Goal: Task Accomplishment & Management: Manage account settings

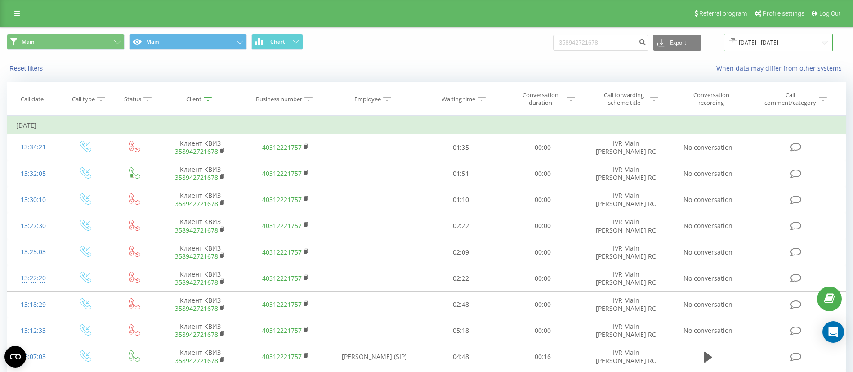
click at [796, 36] on input "[DATE] - [DATE]" at bounding box center [778, 43] width 109 height 18
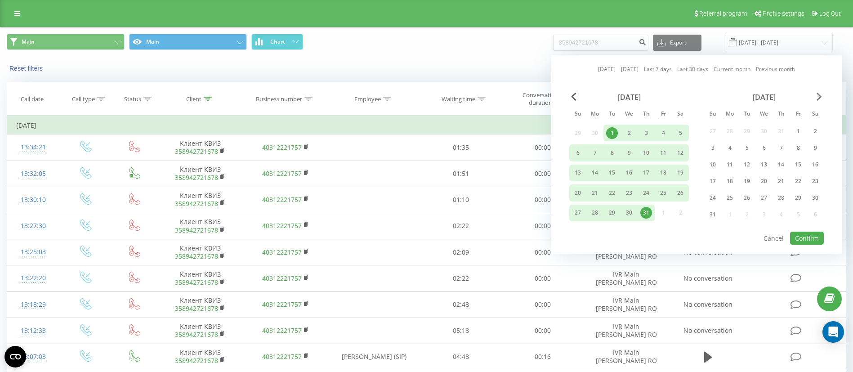
click at [821, 93] on span "Next Month" at bounding box center [819, 97] width 5 height 8
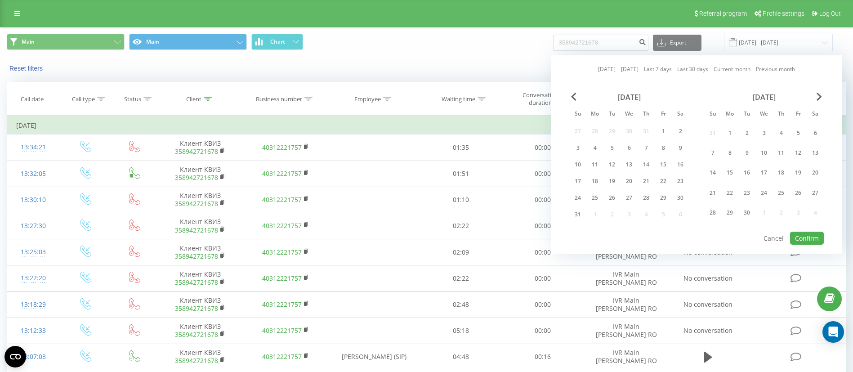
drag, startPoint x: 9, startPoint y: 14, endPoint x: 9, endPoint y: 21, distance: 6.7
click at [9, 14] on div "Referral program Profile settings Log Out" at bounding box center [426, 13] width 853 height 27
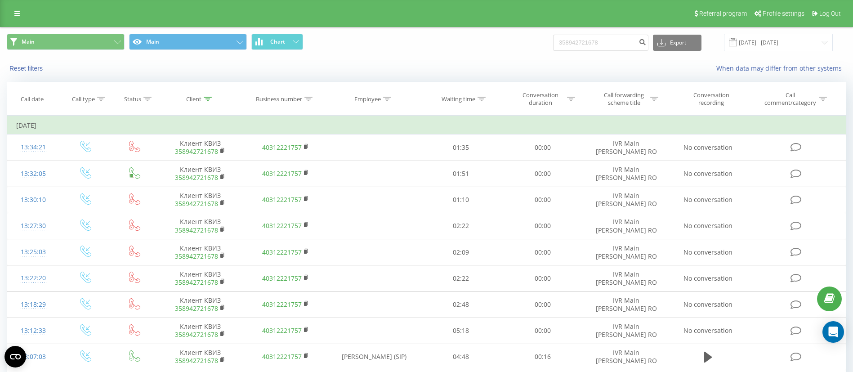
click at [20, 21] on div "Referral program Profile settings Log Out" at bounding box center [426, 13] width 853 height 27
click at [20, 18] on link at bounding box center [17, 13] width 16 height 13
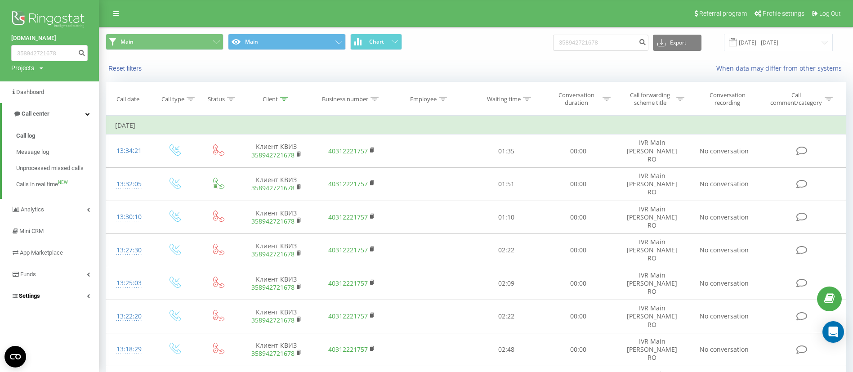
click at [56, 290] on link "Settings" at bounding box center [49, 296] width 99 height 22
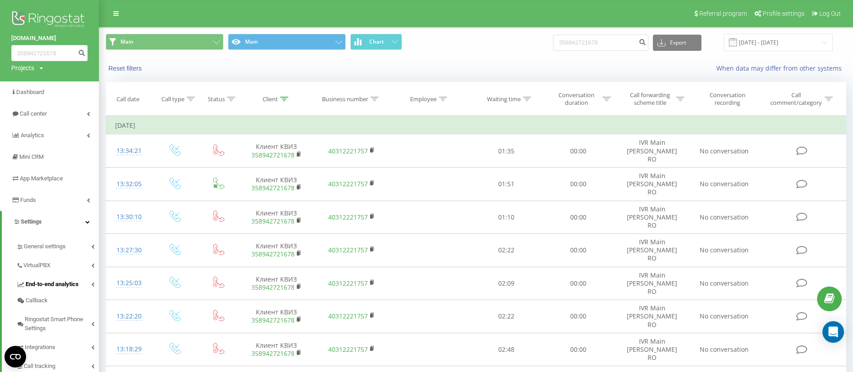
scroll to position [67, 0]
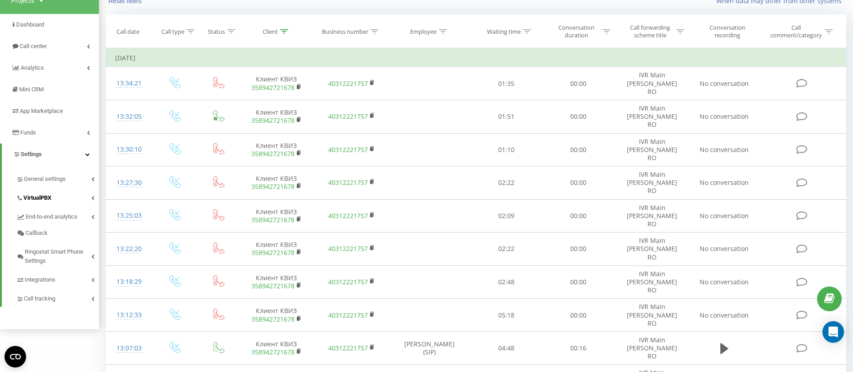
click at [54, 200] on link "VirtualPBX" at bounding box center [57, 196] width 83 height 19
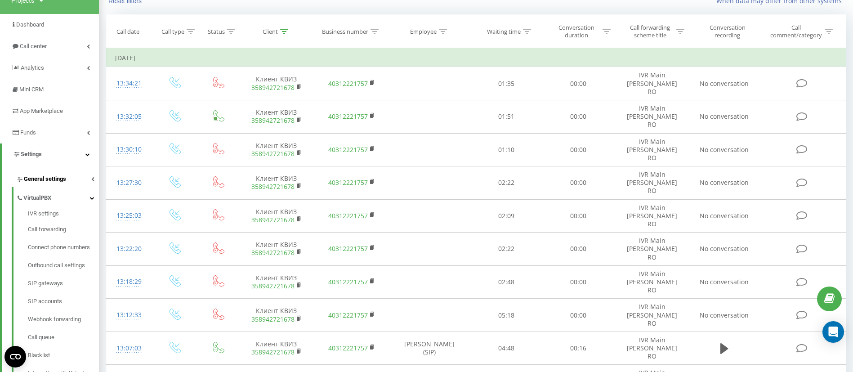
click at [54, 184] on link "General settings" at bounding box center [57, 177] width 83 height 19
click at [46, 213] on span "AI analytics" at bounding box center [43, 210] width 31 height 9
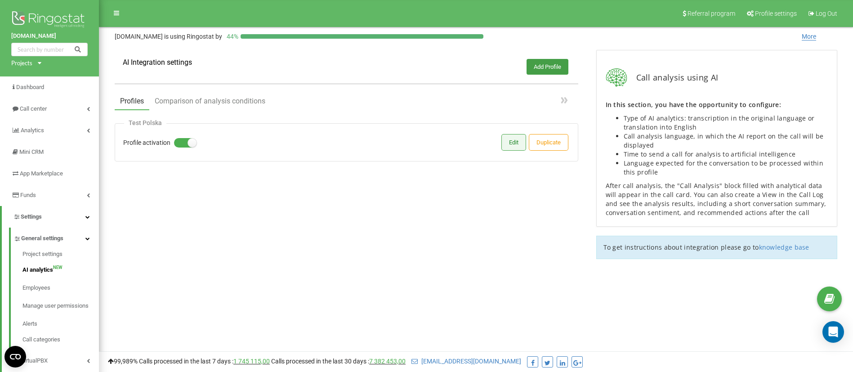
click at [511, 143] on button "Edit" at bounding box center [514, 142] width 24 height 16
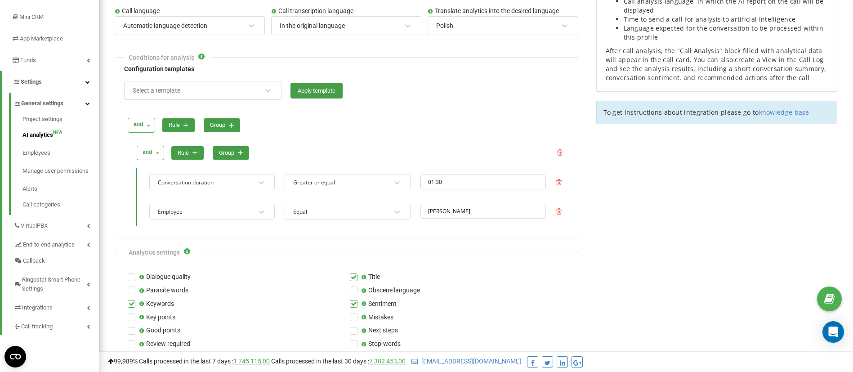
scroll to position [202, 0]
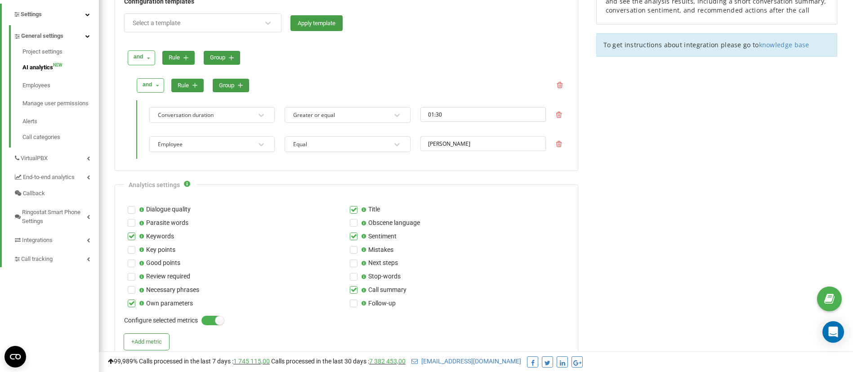
click at [153, 89] on icon at bounding box center [157, 86] width 11 height 14
click at [153, 102] on span "and" at bounding box center [149, 100] width 11 height 7
click at [183, 87] on button "rule" at bounding box center [187, 86] width 32 height 14
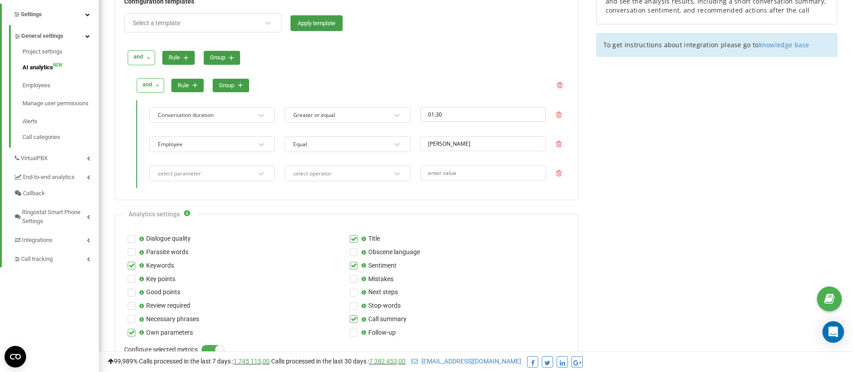
click at [210, 174] on div "select parameter" at bounding box center [206, 173] width 98 height 12
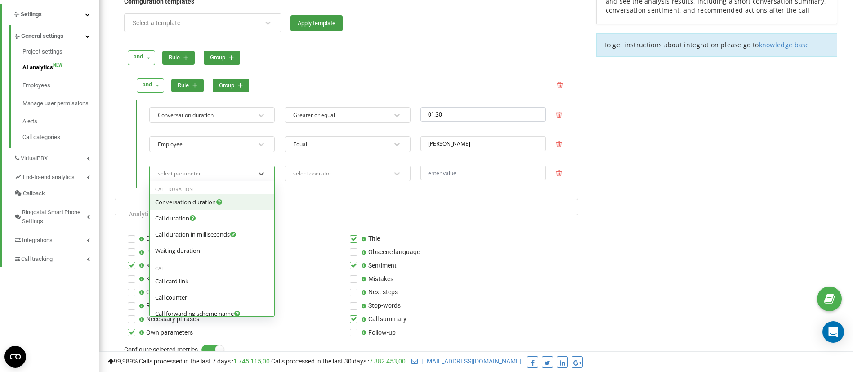
click at [219, 204] on icon at bounding box center [219, 201] width 7 height 6
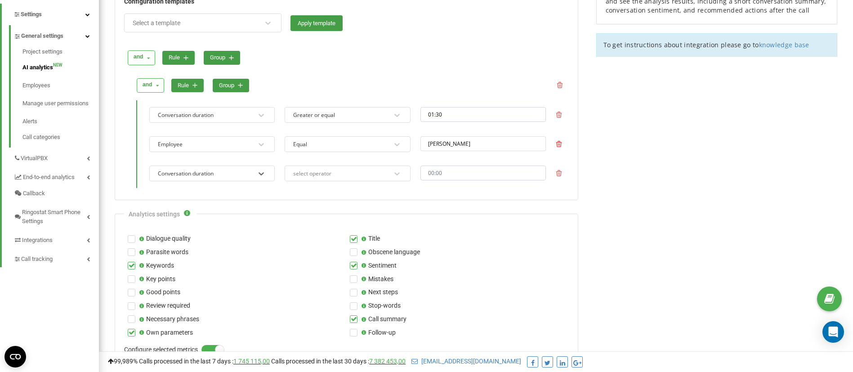
click at [561, 144] on icon at bounding box center [559, 144] width 6 height 6
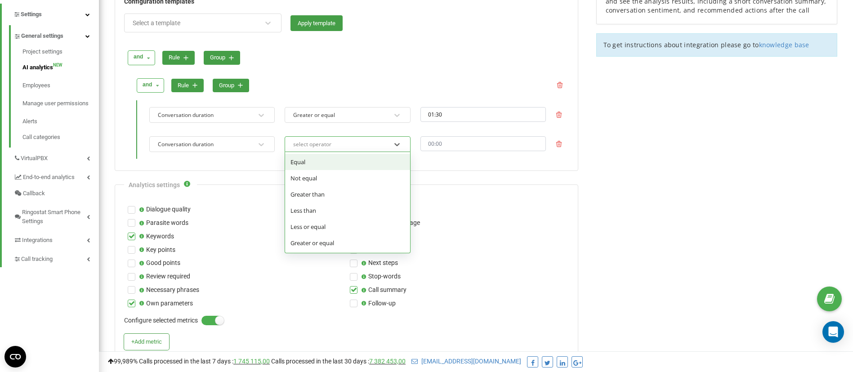
click at [366, 140] on div "select operator" at bounding box center [341, 144] width 98 height 12
click at [324, 207] on div "Less than" at bounding box center [347, 210] width 125 height 16
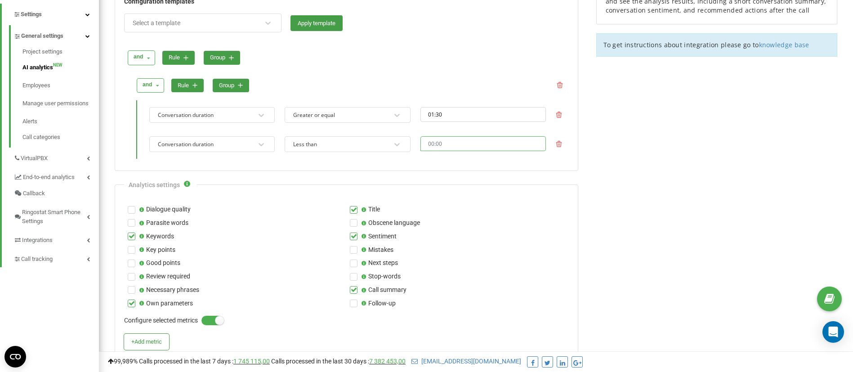
click at [461, 140] on input "text" at bounding box center [482, 143] width 125 height 15
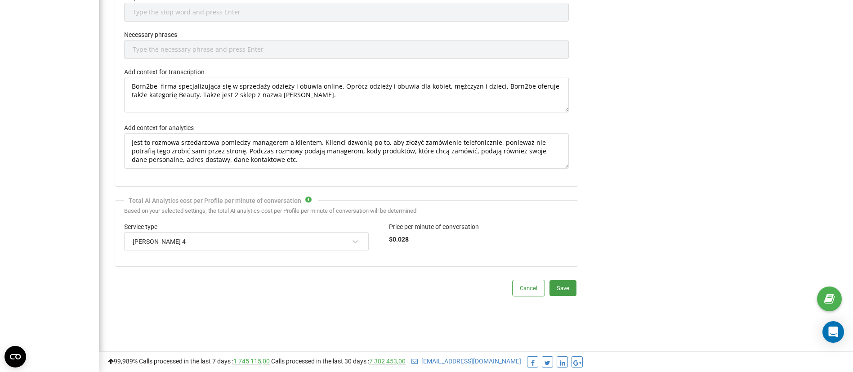
scroll to position [710, 0]
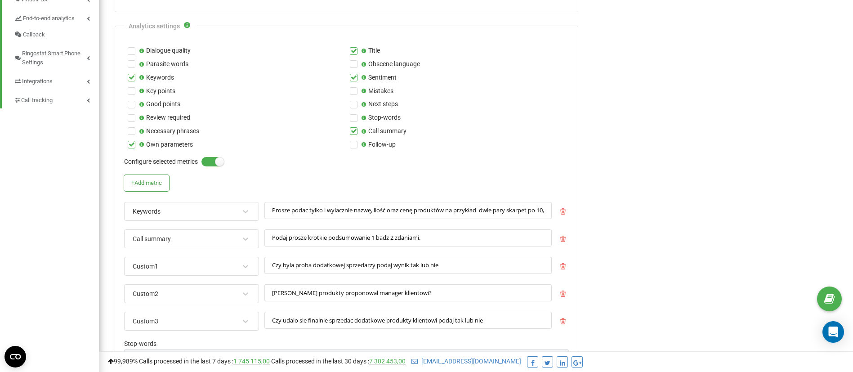
scroll to position [237, 0]
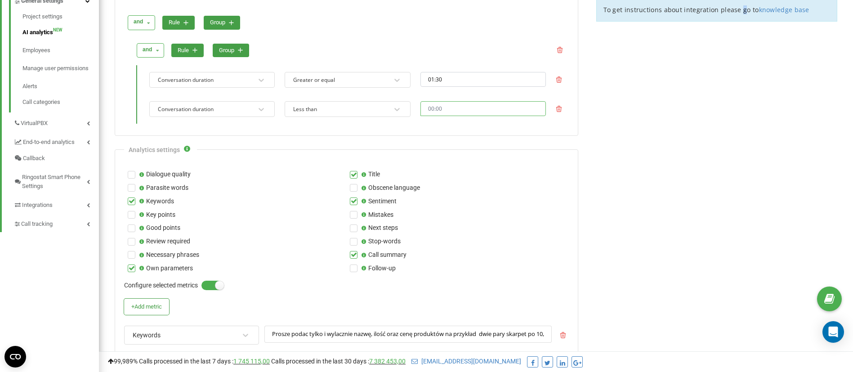
click at [488, 113] on input "text" at bounding box center [482, 108] width 125 height 15
click at [434, 161] on li "10" at bounding box center [433, 161] width 25 height 11
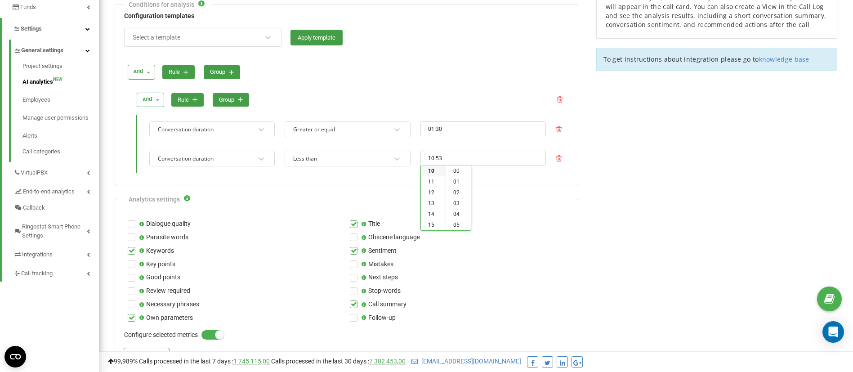
scroll to position [170, 0]
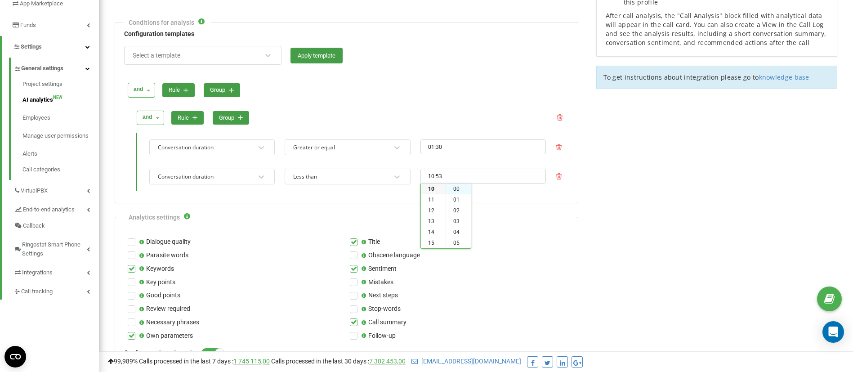
click at [460, 188] on li "00" at bounding box center [458, 188] width 25 height 11
type input "10:00"
click at [567, 215] on form "Profile activation Profile name * Test Polska Call language Automatic language …" at bounding box center [347, 375] width 464 height 916
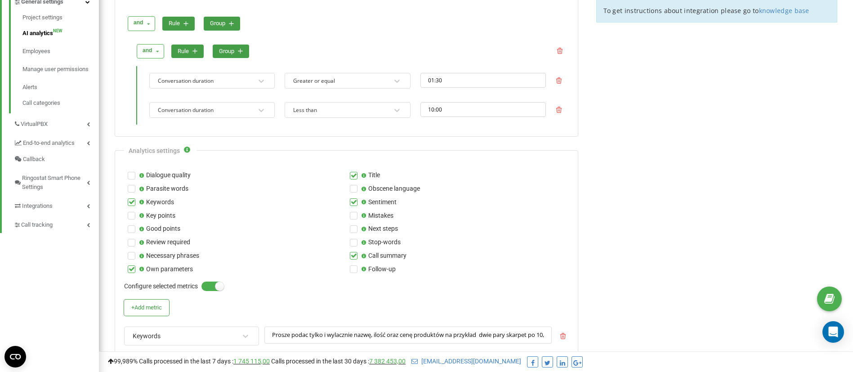
scroll to position [237, 0]
click at [148, 53] on div "and" at bounding box center [147, 49] width 9 height 9
click at [185, 49] on button "rule" at bounding box center [187, 51] width 32 height 14
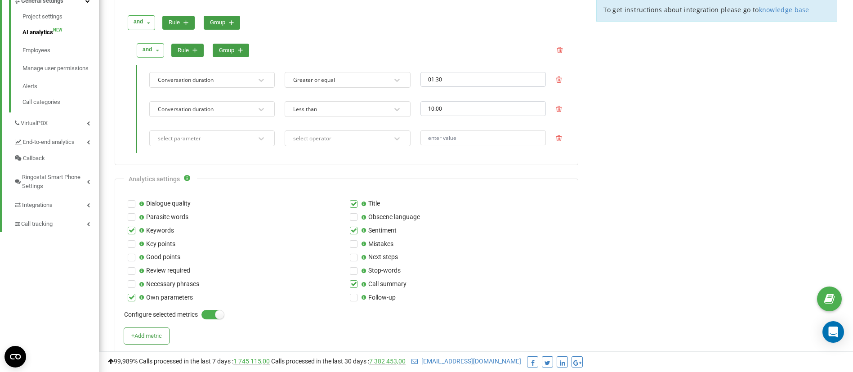
click at [228, 135] on div "select parameter" at bounding box center [206, 138] width 98 height 12
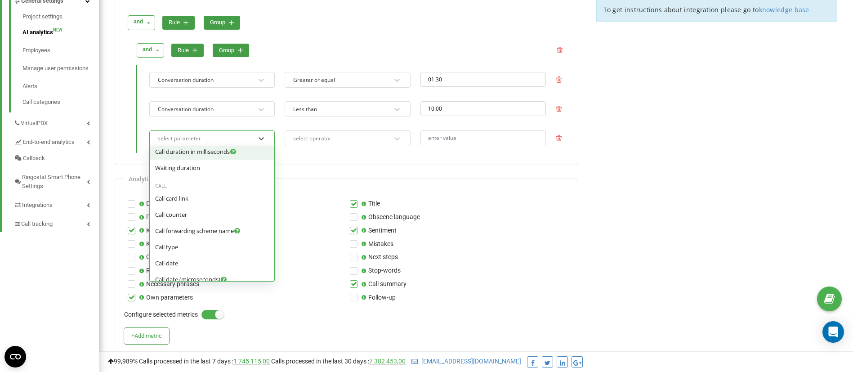
scroll to position [67, 0]
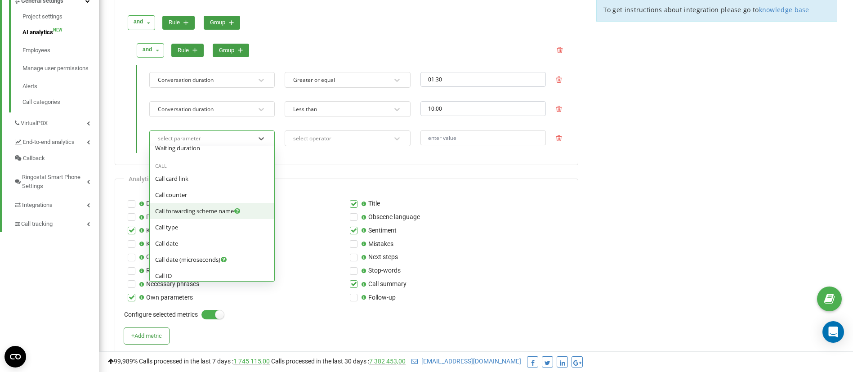
click at [226, 211] on span "Call forwarding scheme name" at bounding box center [194, 211] width 79 height 8
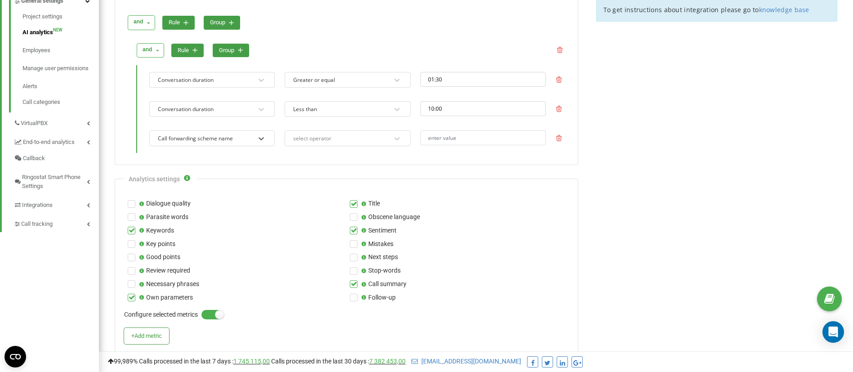
click at [373, 142] on div "select operator" at bounding box center [341, 138] width 98 height 12
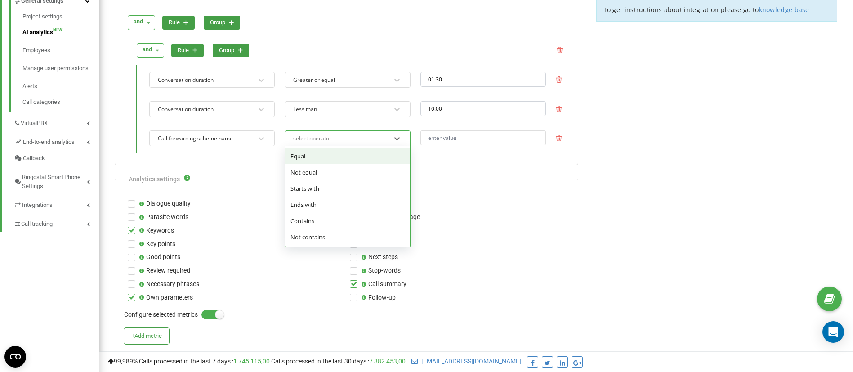
click at [348, 152] on div "Equal" at bounding box center [347, 156] width 125 height 16
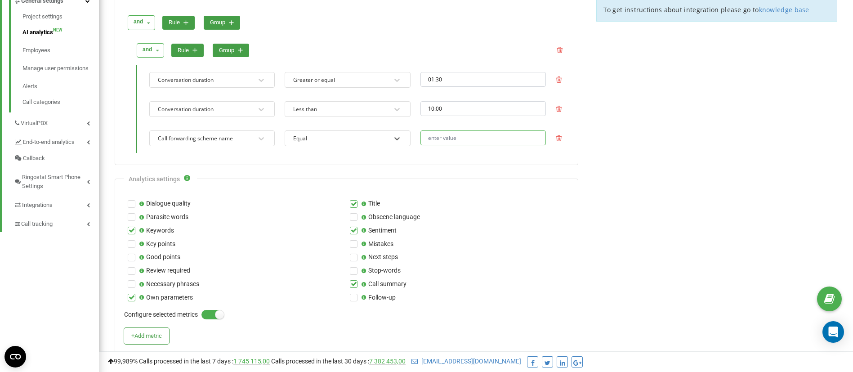
click at [467, 141] on input "text" at bounding box center [482, 137] width 125 height 15
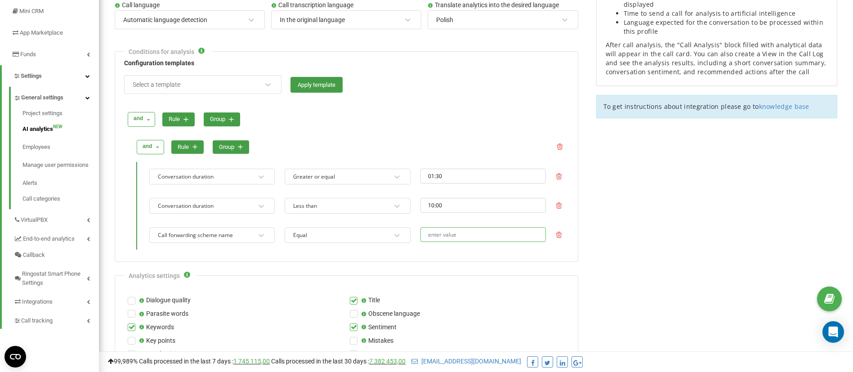
scroll to position [170, 0]
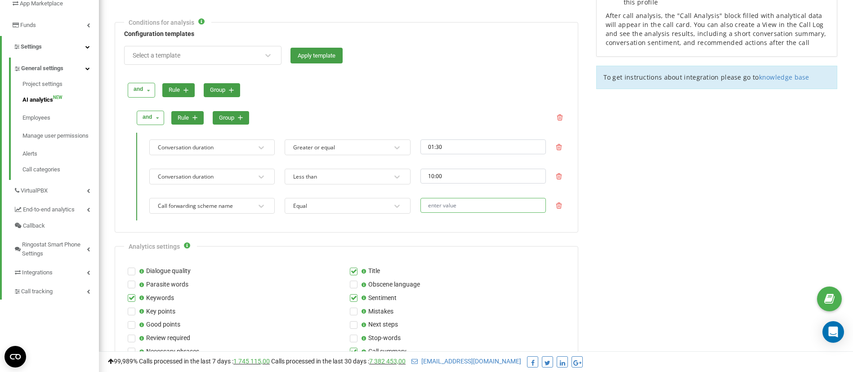
click at [479, 206] on input "text" at bounding box center [482, 205] width 125 height 15
click at [225, 210] on div "Call forwarding scheme name" at bounding box center [206, 206] width 98 height 12
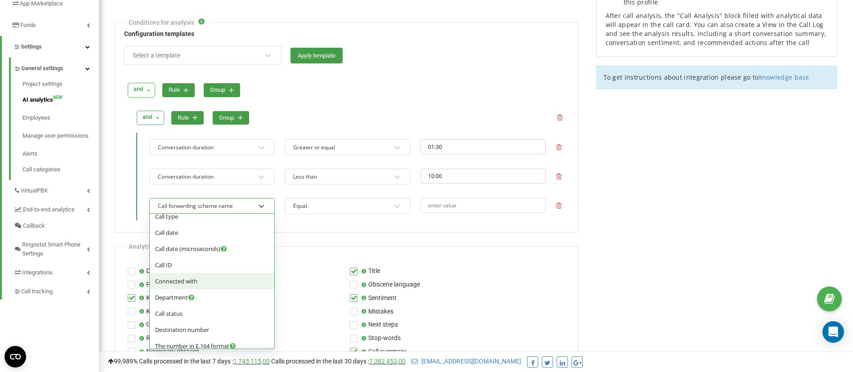
scroll to position [78, 0]
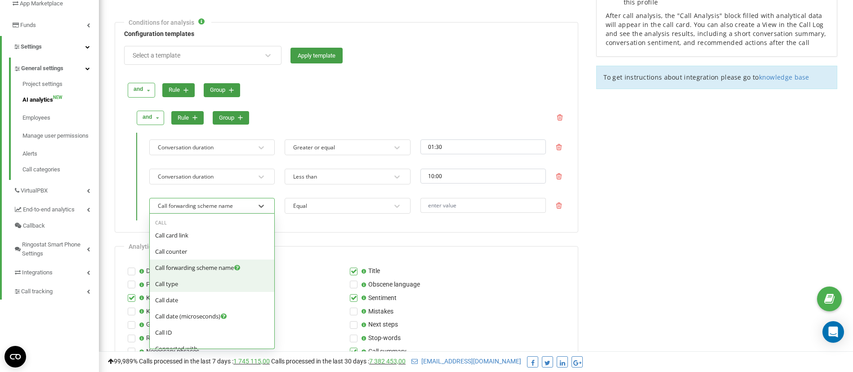
click at [177, 286] on span "Call type" at bounding box center [166, 284] width 23 height 8
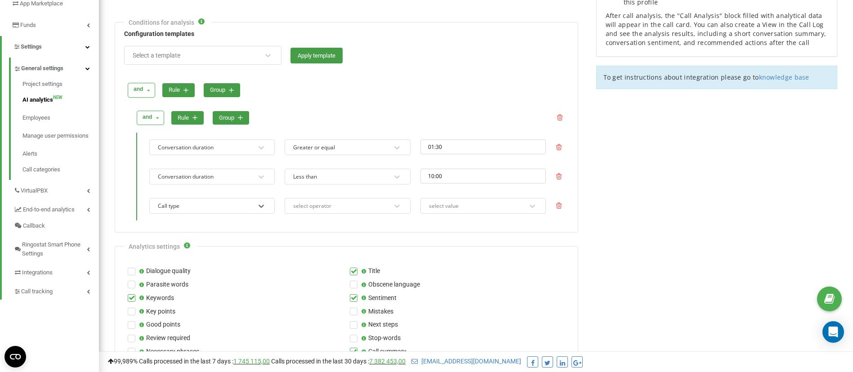
click at [328, 206] on div "select operator" at bounding box center [312, 205] width 38 height 5
click at [334, 223] on div "Equal" at bounding box center [347, 223] width 125 height 16
click at [472, 214] on div "Call type option Equal, selected. 0 results available. Select is focused ,type …" at bounding box center [356, 205] width 426 height 29
click at [473, 208] on div "select value" at bounding box center [477, 206] width 98 height 12
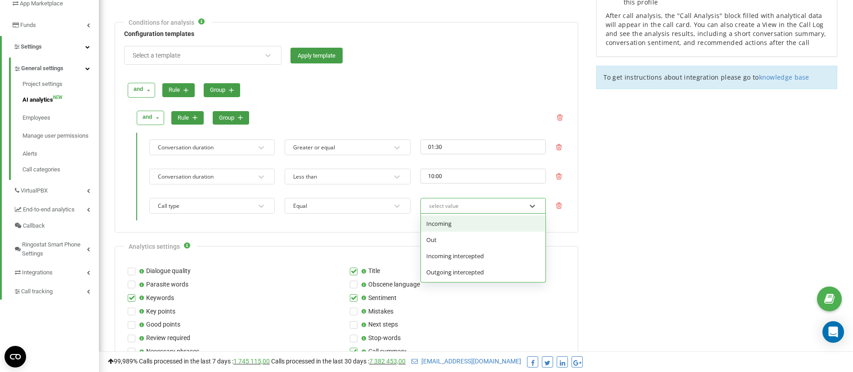
click at [452, 220] on div "Incoming" at bounding box center [483, 223] width 125 height 16
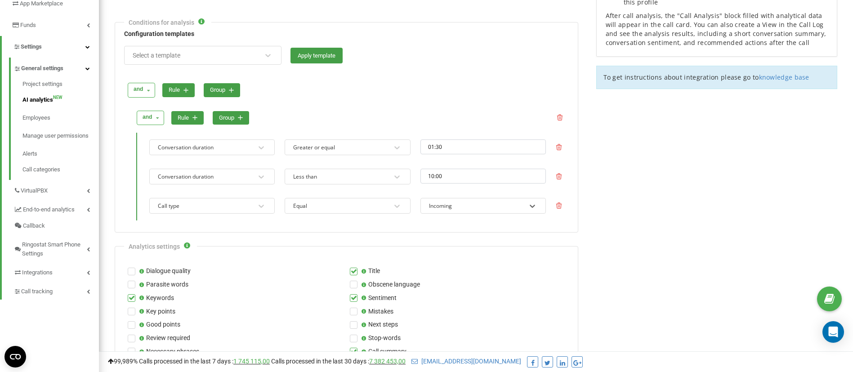
click at [185, 118] on button "rule" at bounding box center [187, 118] width 32 height 14
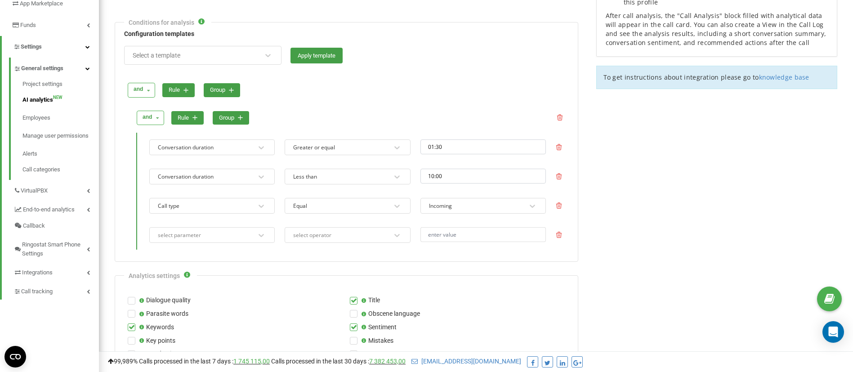
click at [195, 234] on div "select parameter" at bounding box center [179, 234] width 43 height 5
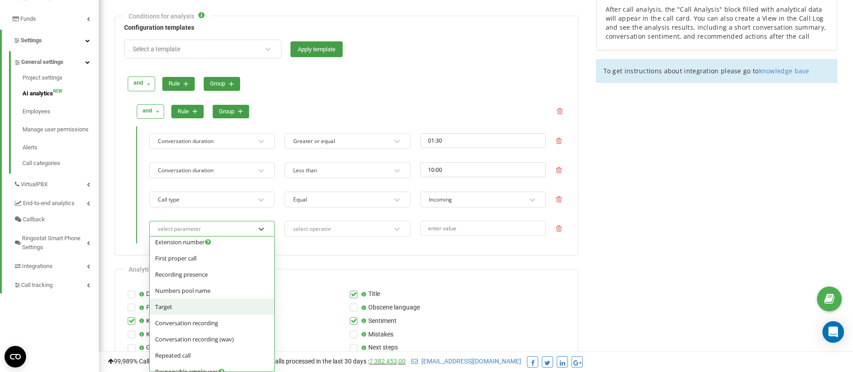
scroll to position [270, 0]
click at [176, 278] on span "Employee" at bounding box center [168, 277] width 27 height 8
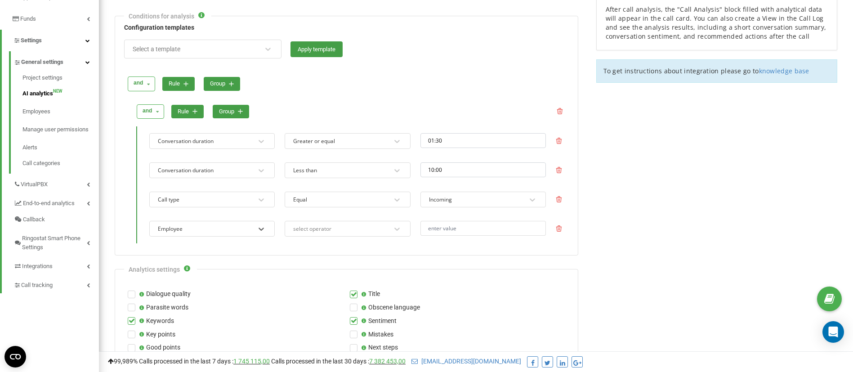
click at [372, 228] on div "select operator" at bounding box center [341, 229] width 98 height 12
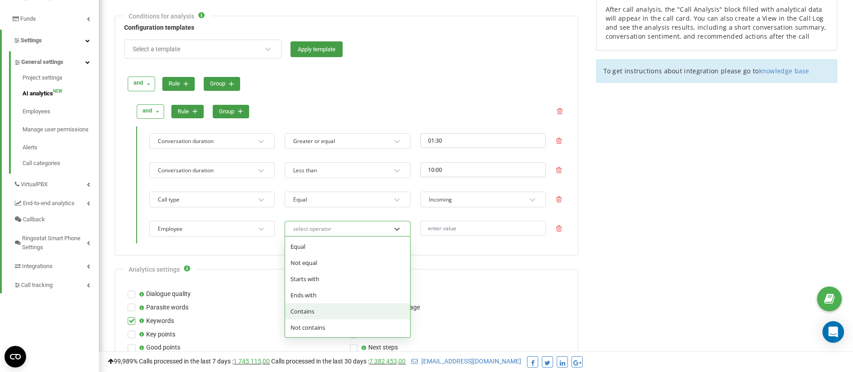
click at [328, 312] on div "Contains" at bounding box center [347, 311] width 125 height 16
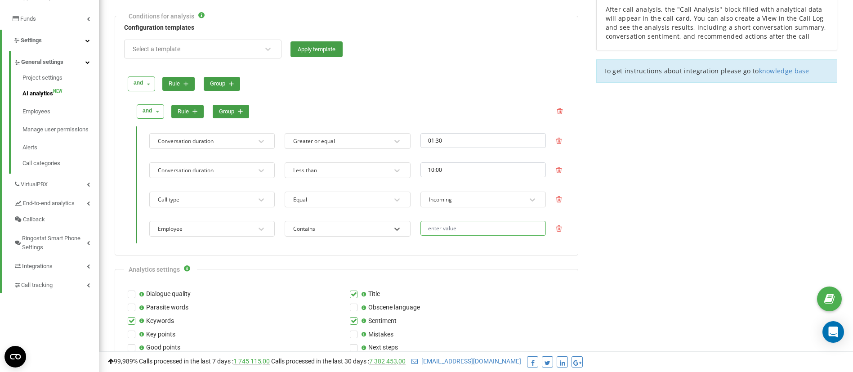
click at [442, 230] on input "text" at bounding box center [482, 228] width 125 height 15
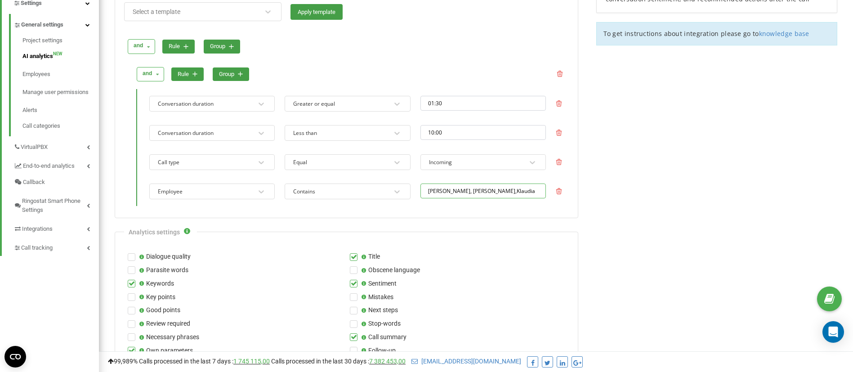
scroll to position [244, 0]
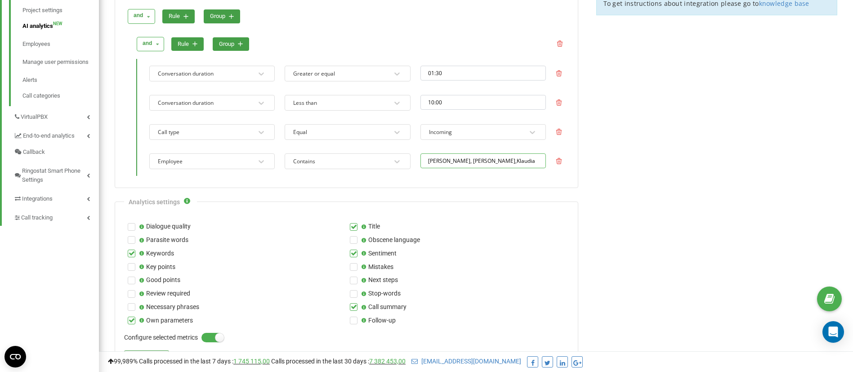
drag, startPoint x: 492, startPoint y: 161, endPoint x: 442, endPoint y: 162, distance: 49.9
click at [442, 162] on input "Jakub, Mateusz,Klaudia" at bounding box center [482, 160] width 125 height 15
type input "Jakub"
click at [490, 193] on form "Profile activation Profile name * Test Polska Call language Automatic language …" at bounding box center [347, 331] width 464 height 974
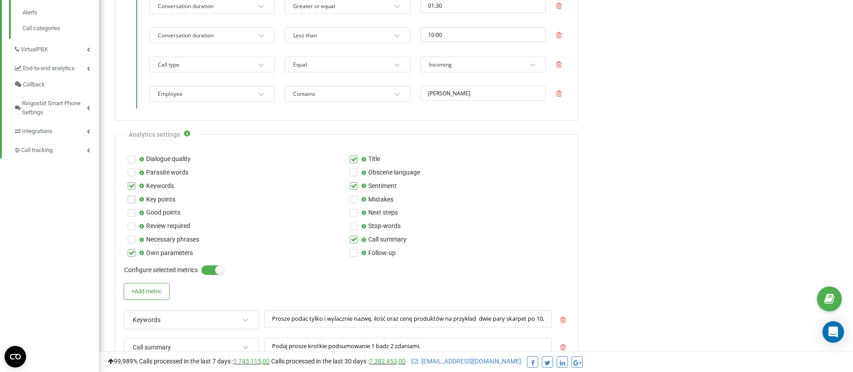
click at [134, 196] on label at bounding box center [132, 196] width 8 height 0
click at [0, 0] on input "Key points" at bounding box center [0, 0] width 0 height 0
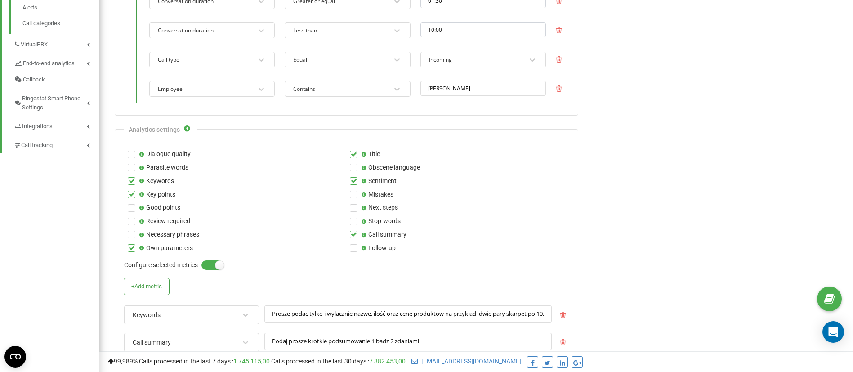
scroll to position [337, 0]
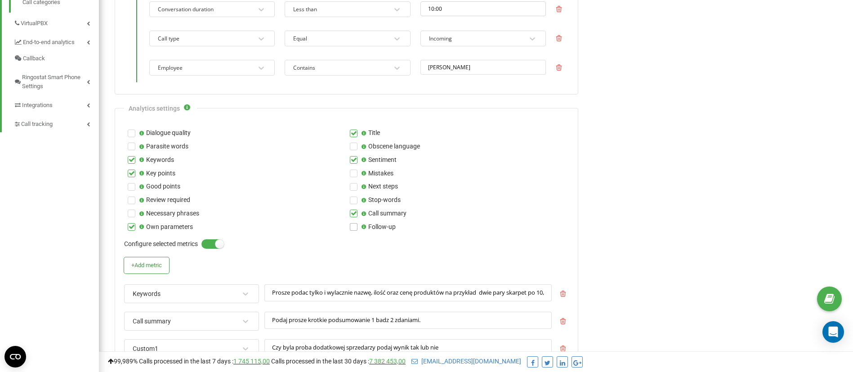
click at [352, 223] on label at bounding box center [354, 223] width 8 height 0
click at [0, 0] on input "Follow-up" at bounding box center [0, 0] width 0 height 0
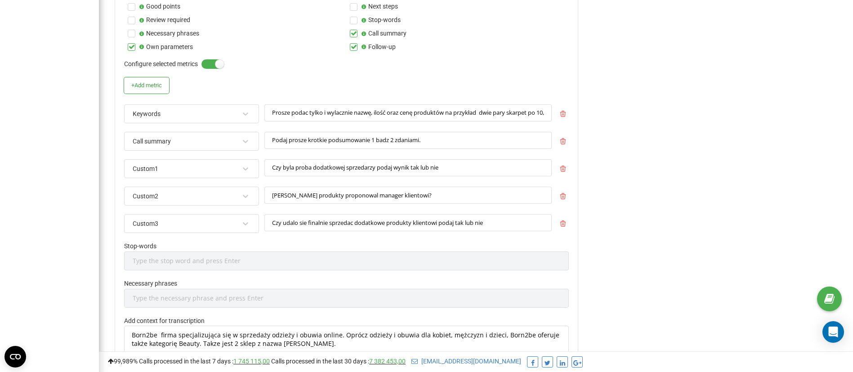
scroll to position [431, 0]
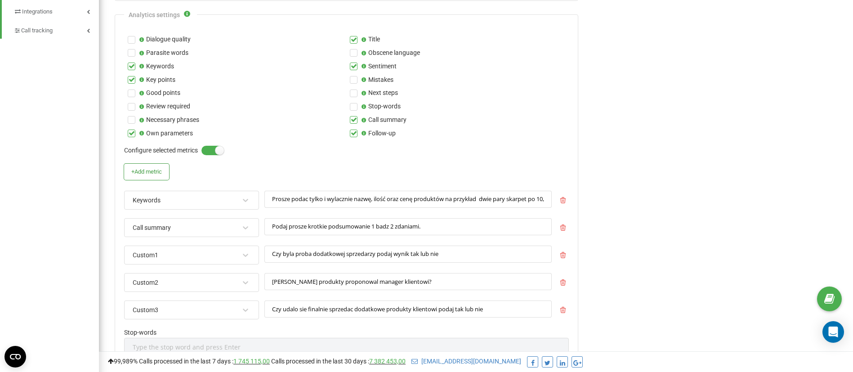
click at [351, 130] on label at bounding box center [354, 130] width 8 height 0
click at [0, 0] on input "Follow-up" at bounding box center [0, 0] width 0 height 0
click at [413, 196] on input "Prosze podac tylko i wylacznie nazwę, ilość oraz cenę produktów na przykład dwi…" at bounding box center [407, 200] width 287 height 18
paste input "Z analizy rozmowy sprzedażowej wyodrębnij wyłącznie produkty, które sprzedawca …"
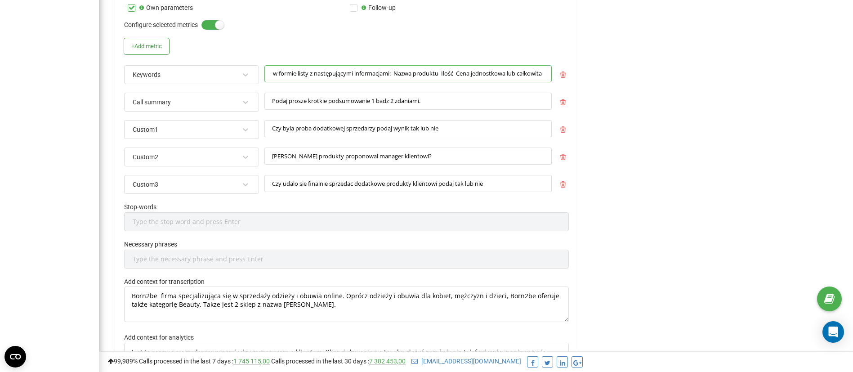
scroll to position [633, 0]
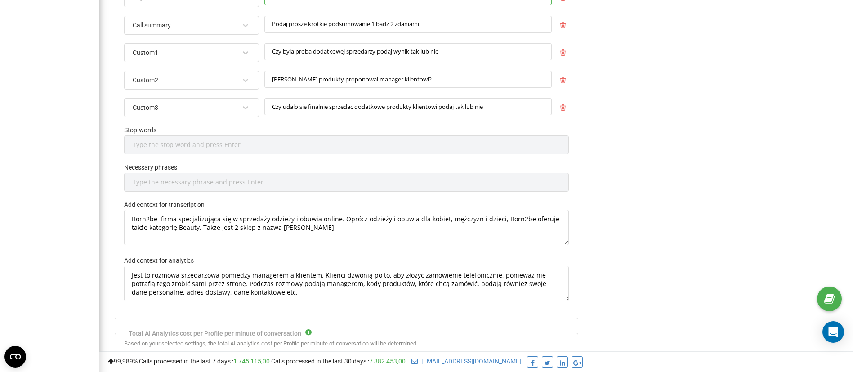
type input "Z analizy rozmowy sprzedażowej wyodrębnij wyłącznie produkty, które sprzedawca …"
click at [369, 235] on textarea "Born2be firma specjalizująca się w sprzedaży odzieży i obuwia online. Oprócz od…" at bounding box center [346, 228] width 445 height 36
click at [326, 232] on textarea "Born2be firma specjalizująca się w sprzedaży odzieży i obuwia online. Oprócz od…" at bounding box center [346, 228] width 445 height 36
paste textarea "Firma: Born2be (odzież, obuwie, kategoria Beauty) Renee (odzież, obuwie) Cel ro…"
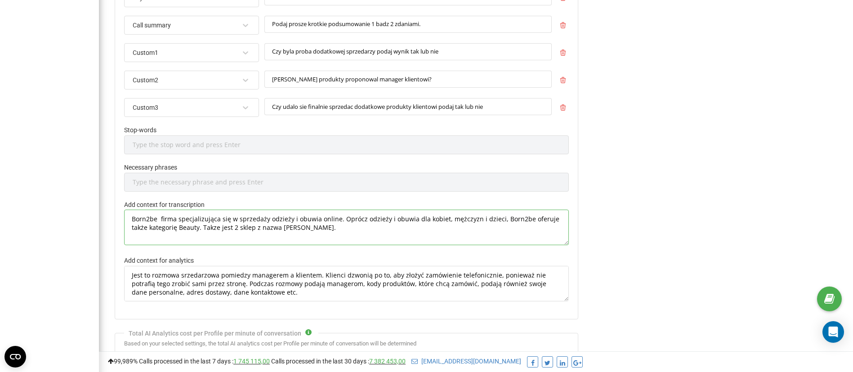
click at [384, 238] on textarea "Born2be firma specjalizująca się w sprzedaży odzieży i obuwia online. Oprócz od…" at bounding box center [346, 228] width 445 height 36
click at [361, 219] on textarea "Born2be firma specjalizująca się w sprzedaży odzieży i obuwia online. Oprócz od…" at bounding box center [346, 228] width 445 height 36
paste textarea "oraz Renee to sklepy online z odzieżą i obuwiem, w których podczas rozmów sprze…"
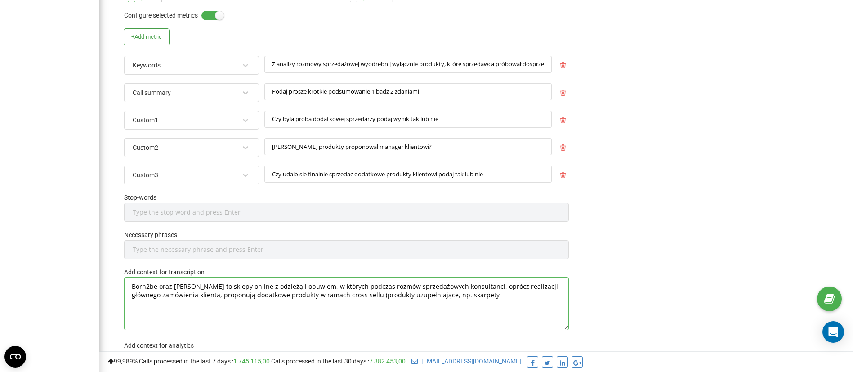
drag, startPoint x: 564, startPoint y: 311, endPoint x: 574, endPoint y: 328, distance: 19.7
click at [574, 328] on div "Analytics settings Dialogue quality Title Parasite words Obscene language Keywo…" at bounding box center [347, 141] width 464 height 525
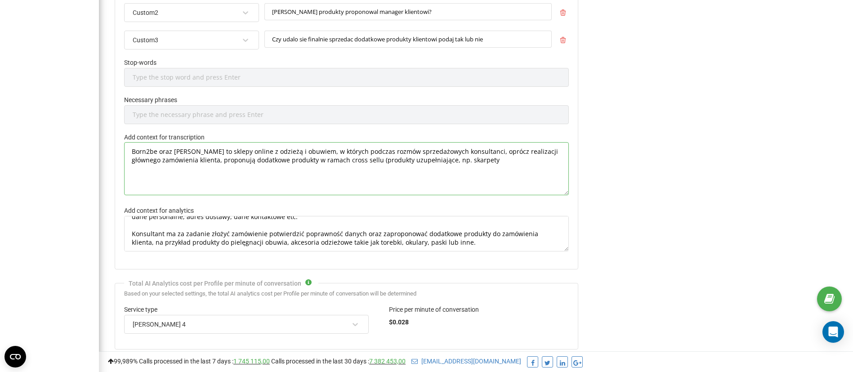
scroll to position [786, 0]
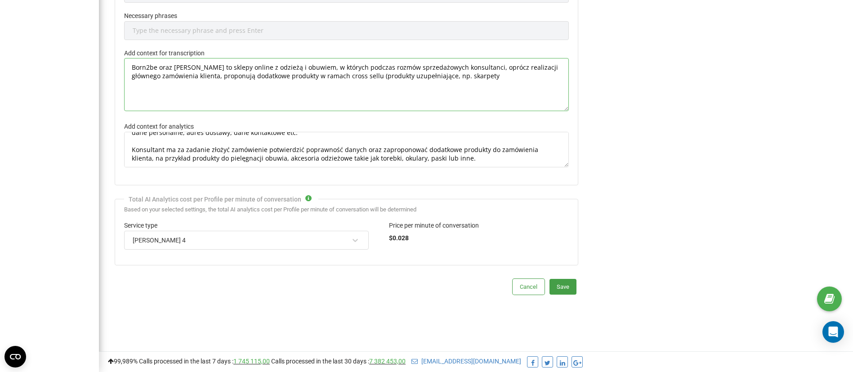
type textarea "Born2be oraz Renee to sklepy online z odzieżą i obuwiem, w których podczas rozm…"
click at [365, 160] on textarea "Jest to rozmowa srzedarzowa pomiedzy managerem a klientem. Klienci dzwonią po t…" at bounding box center [346, 150] width 445 height 36
paste textarea "Klient kontaktuje się w sprawie zamówienia głównego (np. kurtka zimowa, buty sp…"
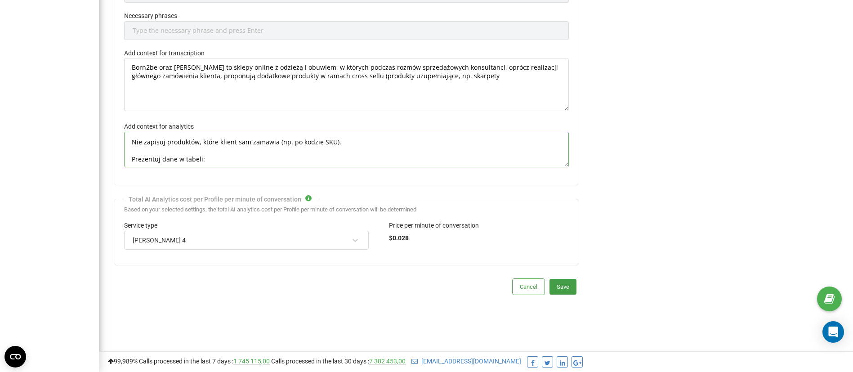
scroll to position [77, 0]
paste textarea "Nazwa produktu Ilość Cena np. Dwie pary skarpet 2 10,99 zł np. Zestaw balsamów …"
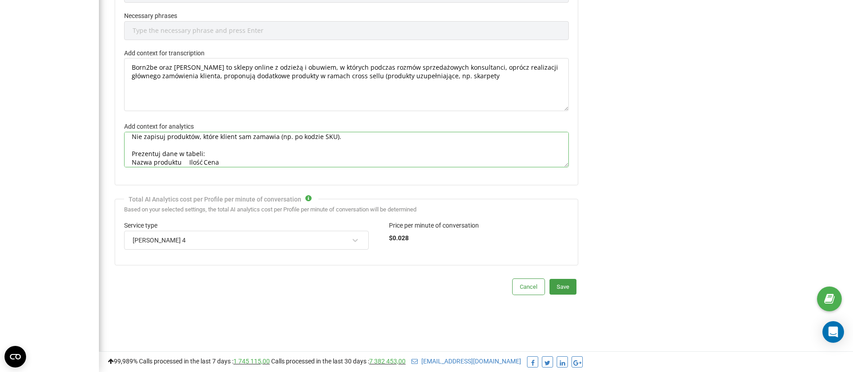
scroll to position [98, 0]
type textarea "Klient kontaktuje się w sprawie zamówienia głównego (np. kurtka zimowa, buty sp…"
click at [359, 244] on div at bounding box center [355, 240] width 12 height 12
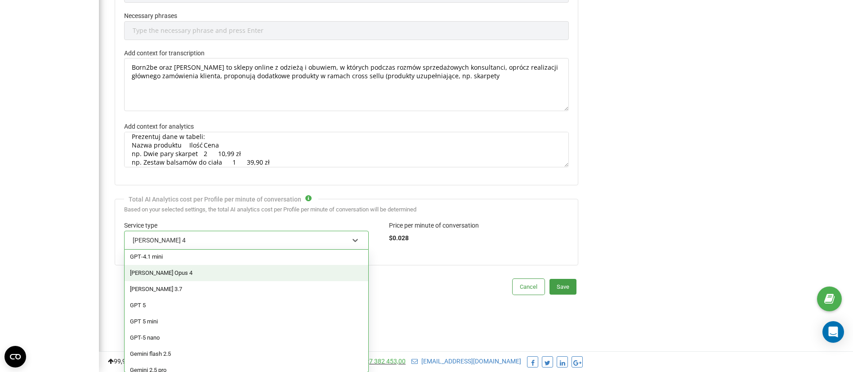
scroll to position [76, 0]
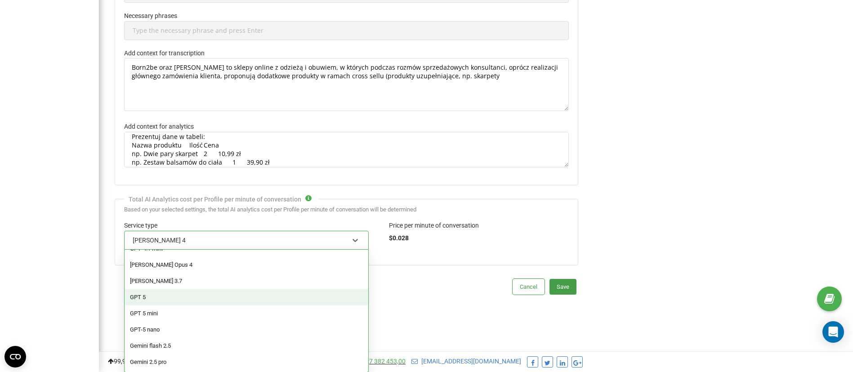
click at [201, 300] on div "GPT 5" at bounding box center [247, 297] width 244 height 16
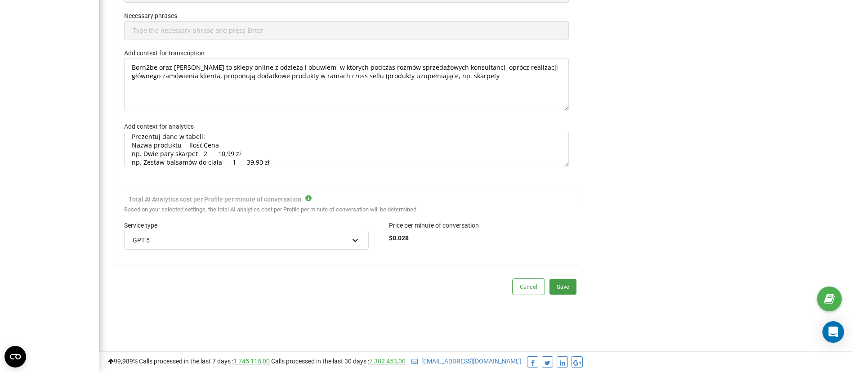
click at [351, 238] on icon at bounding box center [355, 240] width 9 height 9
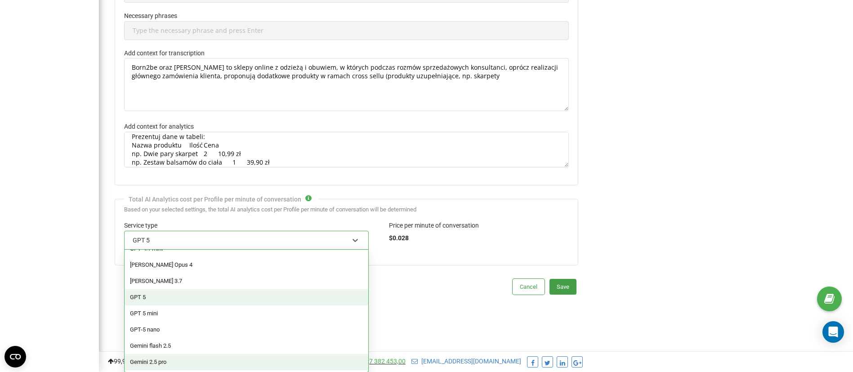
click at [179, 360] on div "Gemini 2.5 pro" at bounding box center [247, 362] width 244 height 16
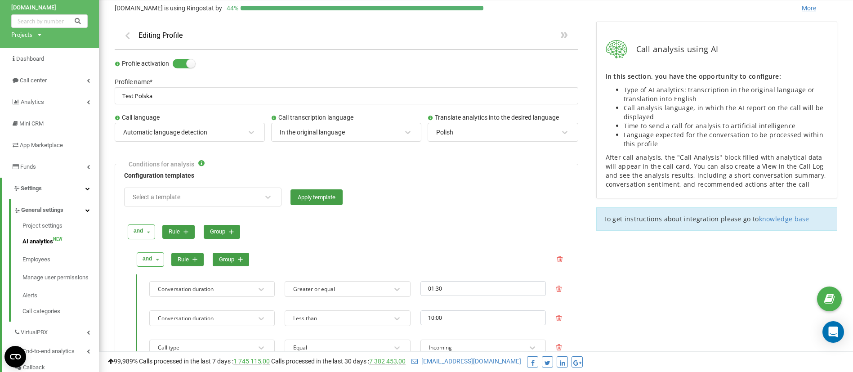
scroll to position [0, 0]
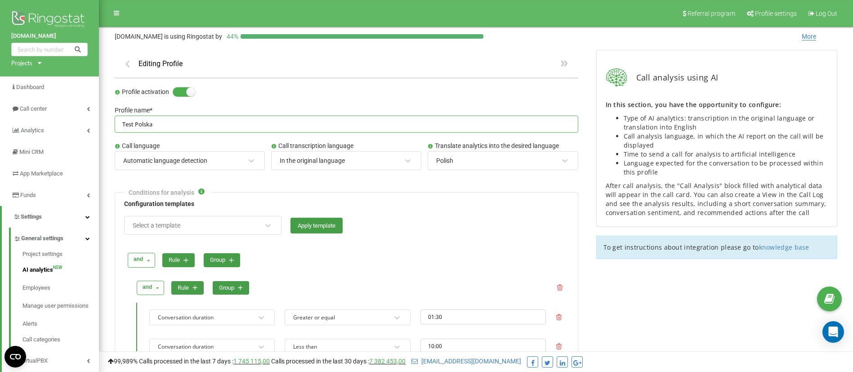
click at [175, 127] on input "Test Polska" at bounding box center [347, 125] width 464 height 18
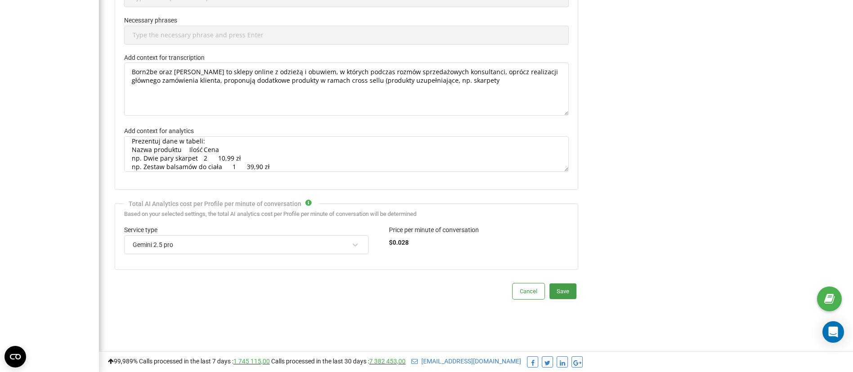
scroll to position [786, 0]
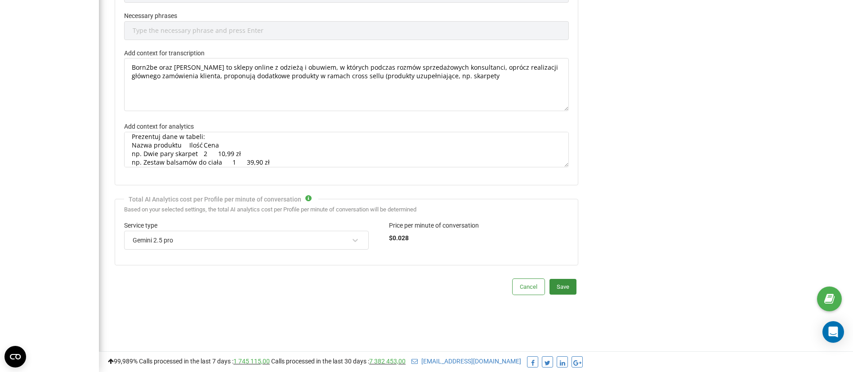
type input "Rozmowy sprzedażowe"
click at [559, 286] on button "Save" at bounding box center [563, 287] width 27 height 16
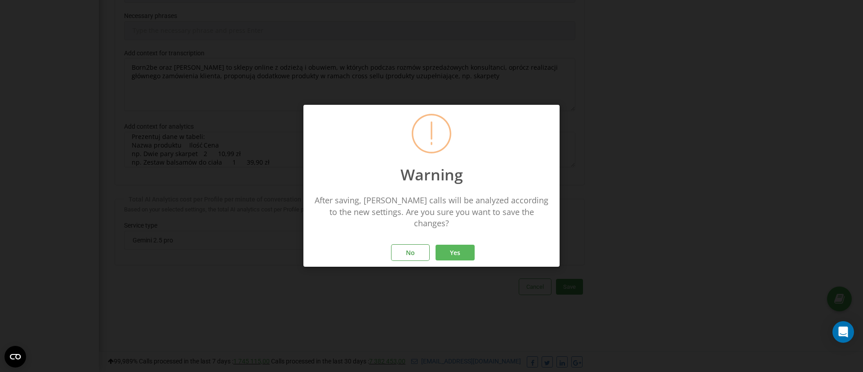
click at [461, 246] on button "Yes" at bounding box center [455, 253] width 39 height 16
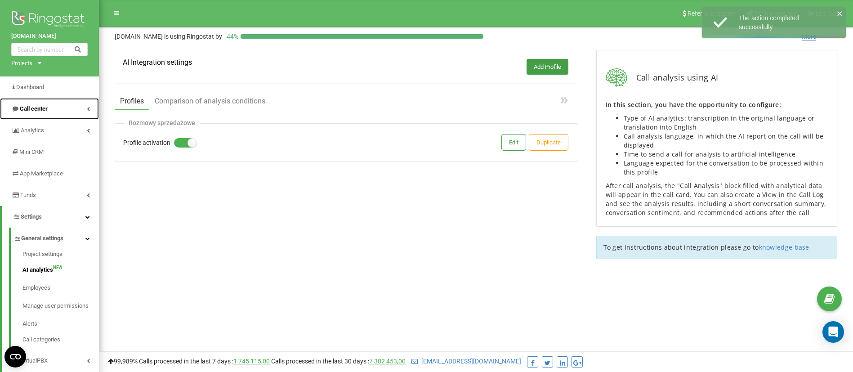
click at [45, 111] on span "Call center" at bounding box center [34, 108] width 28 height 7
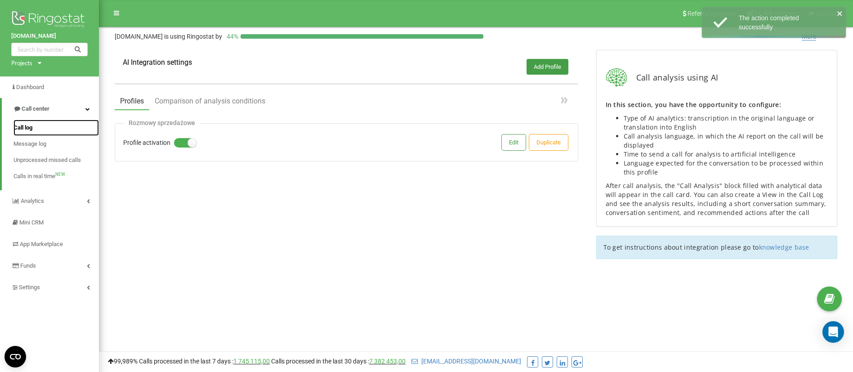
click at [31, 129] on span "Call log" at bounding box center [22, 127] width 19 height 9
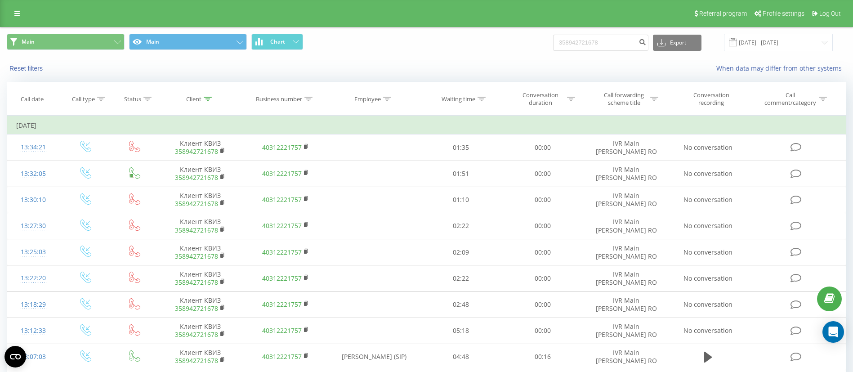
click at [26, 20] on div "Referral program Profile settings Log Out" at bounding box center [426, 13] width 853 height 27
click at [16, 18] on link at bounding box center [17, 13] width 16 height 13
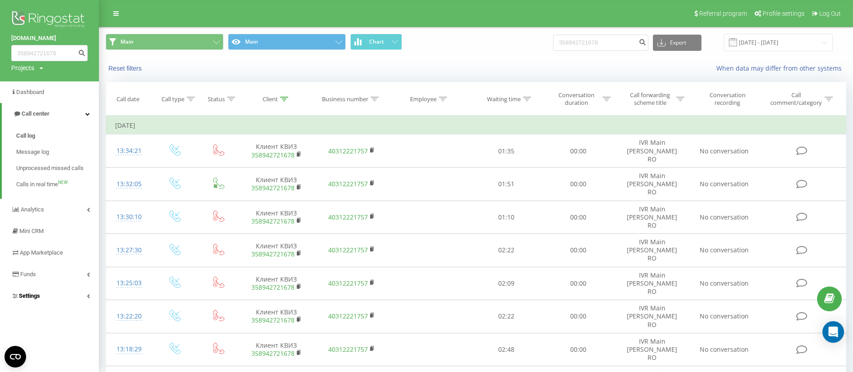
click at [68, 299] on link "Settings" at bounding box center [49, 296] width 99 height 22
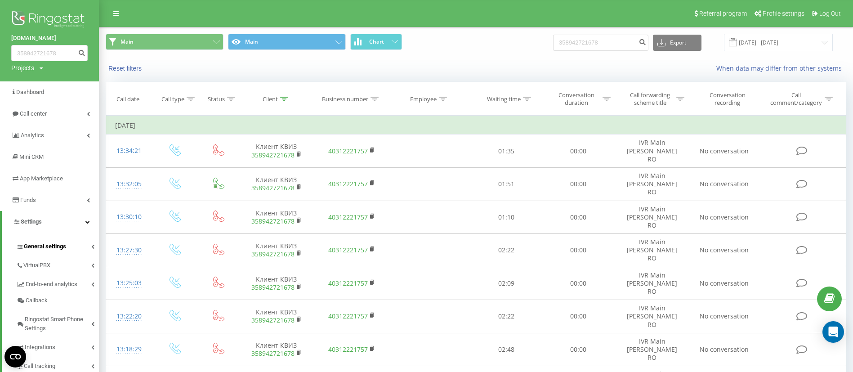
click at [62, 246] on span "General settings" at bounding box center [45, 246] width 42 height 9
click at [46, 245] on span "General settings" at bounding box center [45, 246] width 42 height 9
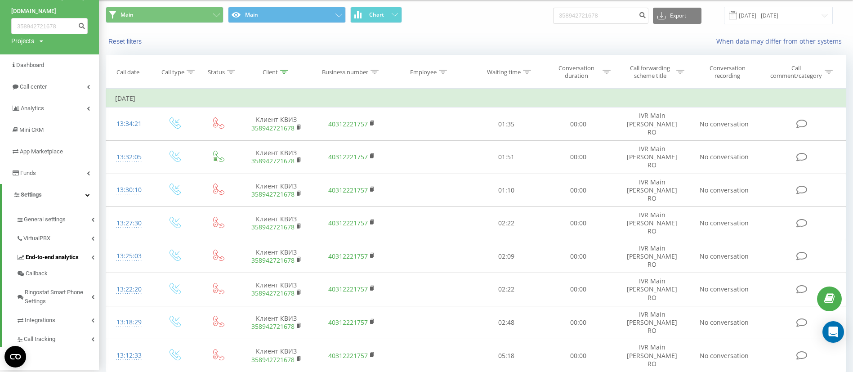
scroll to position [67, 0]
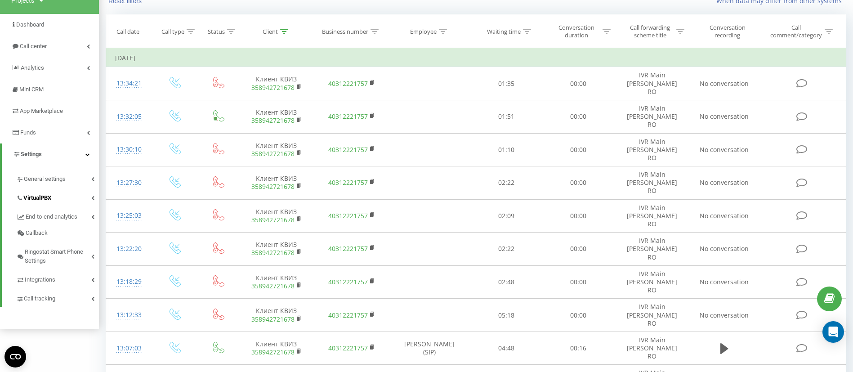
click at [43, 199] on span "VirtualPBX" at bounding box center [37, 197] width 28 height 9
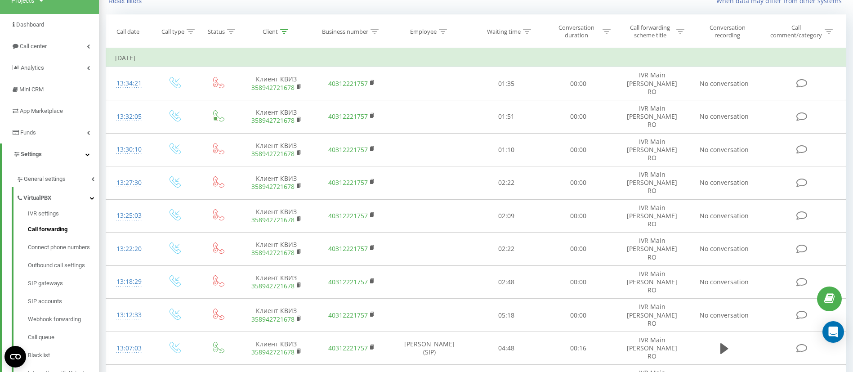
click at [55, 227] on span "Call forwarding" at bounding box center [48, 229] width 40 height 9
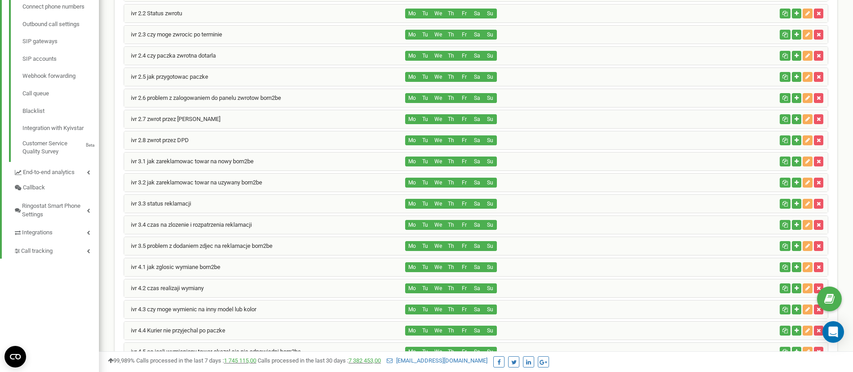
scroll to position [270, 0]
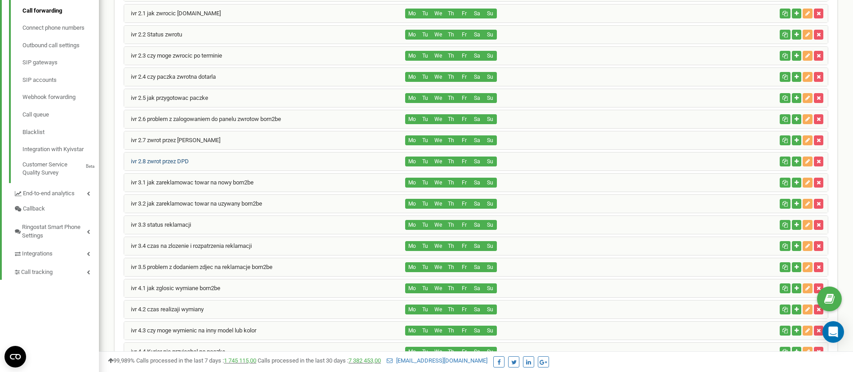
click at [180, 160] on link "ivr 2.8 zwrot przez DPD" at bounding box center [156, 161] width 65 height 7
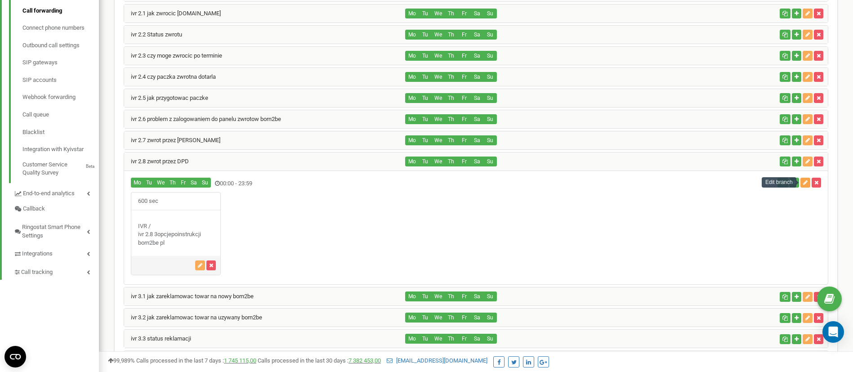
click at [802, 183] on button "button" at bounding box center [805, 183] width 10 height 10
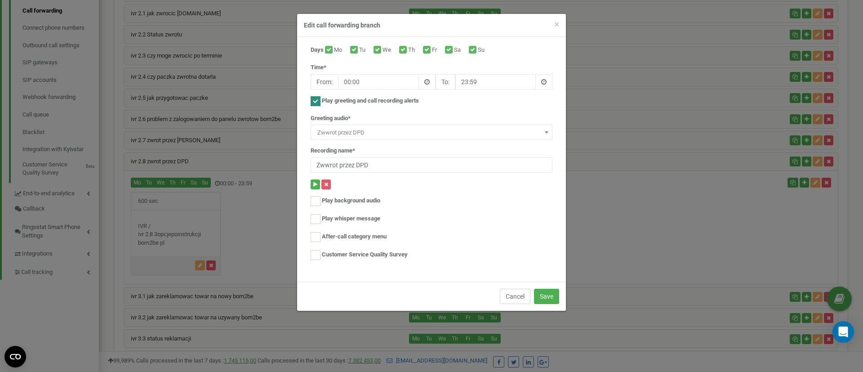
click at [508, 299] on button "Cancel" at bounding box center [515, 296] width 31 height 15
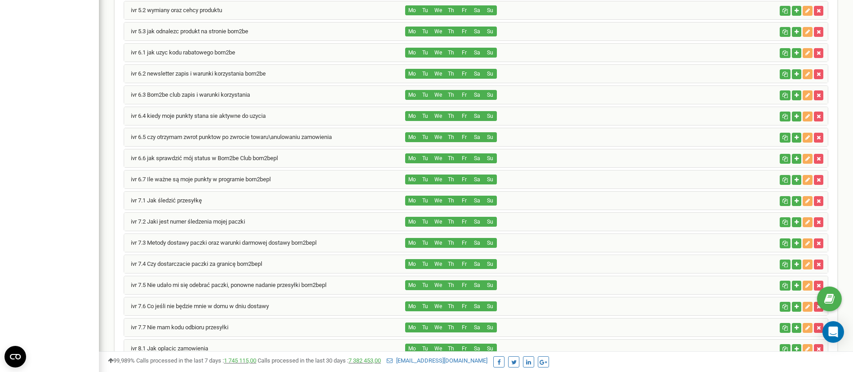
scroll to position [980, 0]
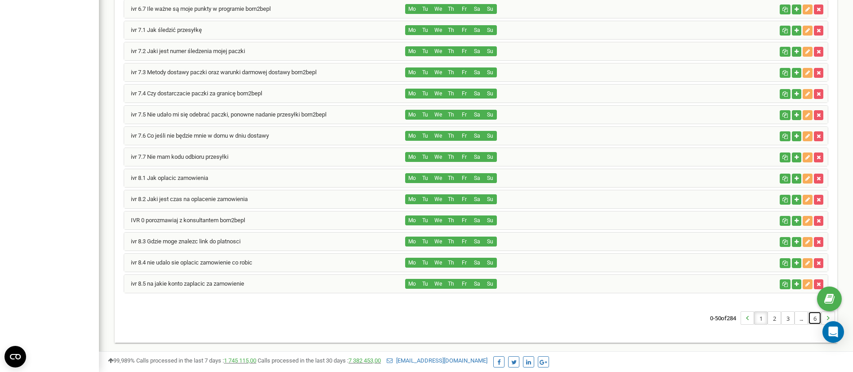
click at [811, 319] on link "6" at bounding box center [815, 318] width 13 height 13
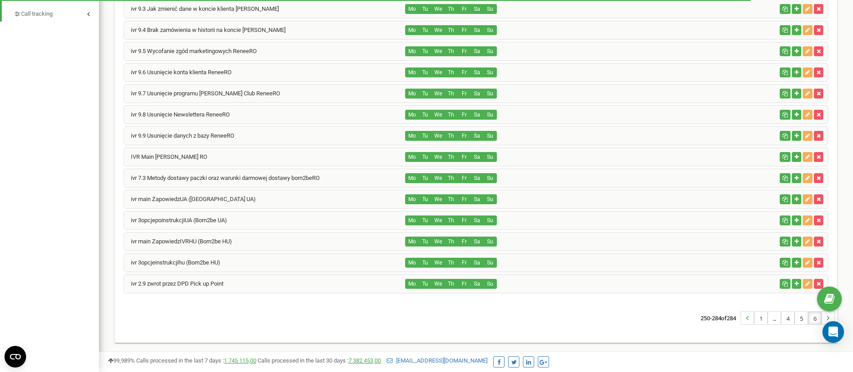
click at [269, 282] on div "ivr 2.9 zwrot przez DPD Pick up Point" at bounding box center [264, 284] width 281 height 18
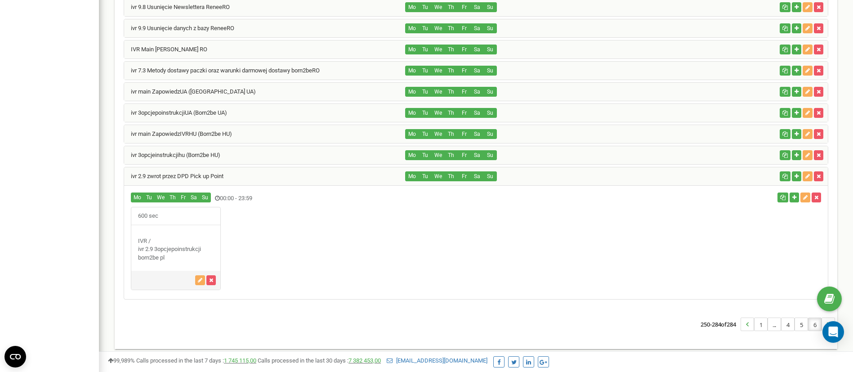
scroll to position [642, 0]
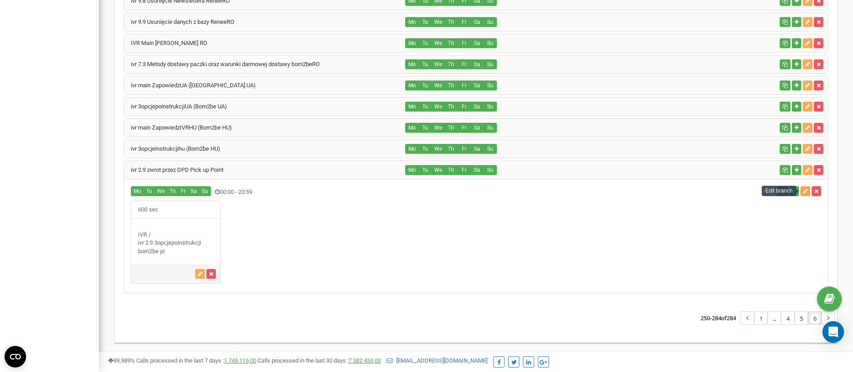
click at [805, 194] on button "button" at bounding box center [805, 191] width 10 height 10
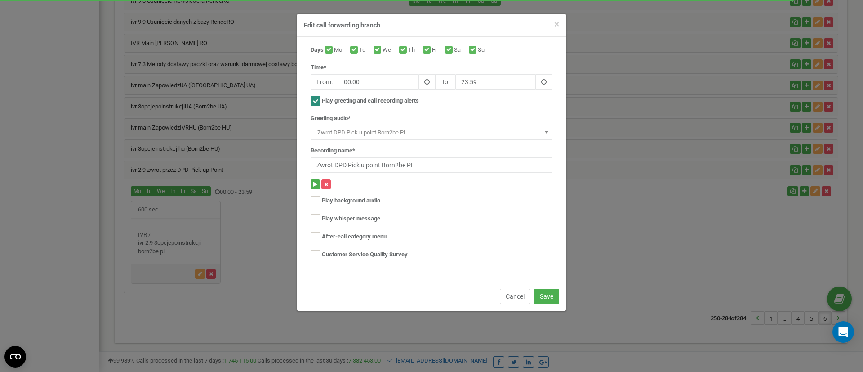
click at [509, 298] on button "Cancel" at bounding box center [515, 296] width 31 height 15
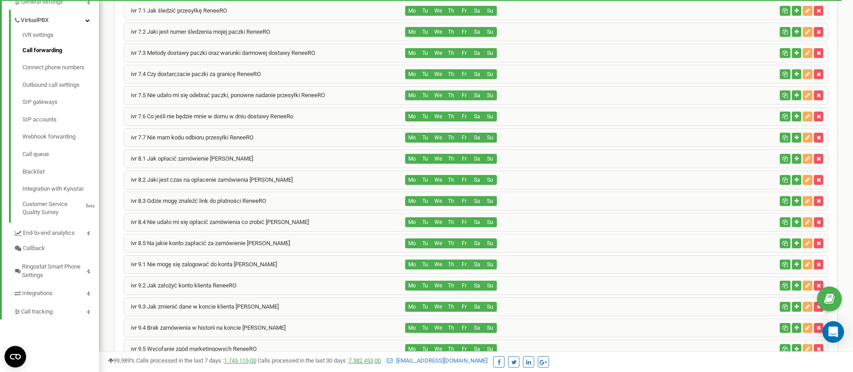
scroll to position [170, 0]
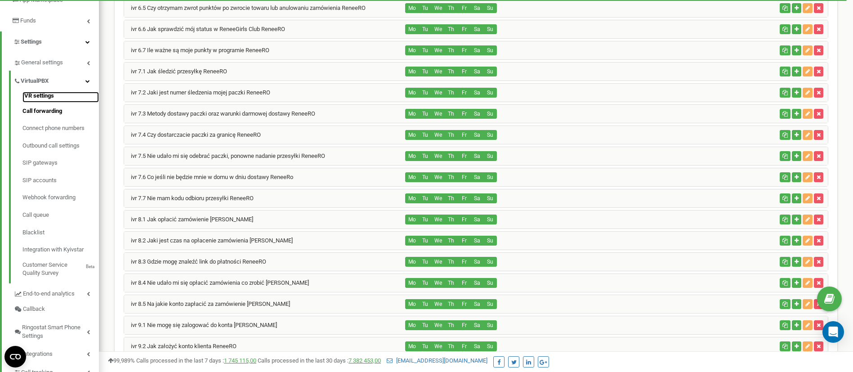
click at [45, 99] on link "IVR settings" at bounding box center [60, 97] width 76 height 11
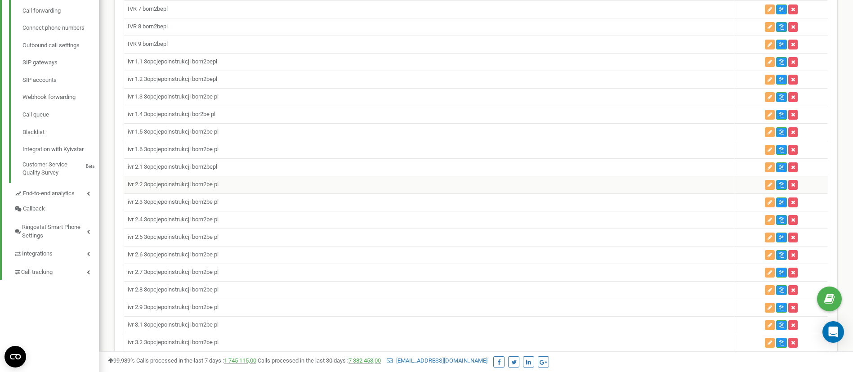
scroll to position [337, 0]
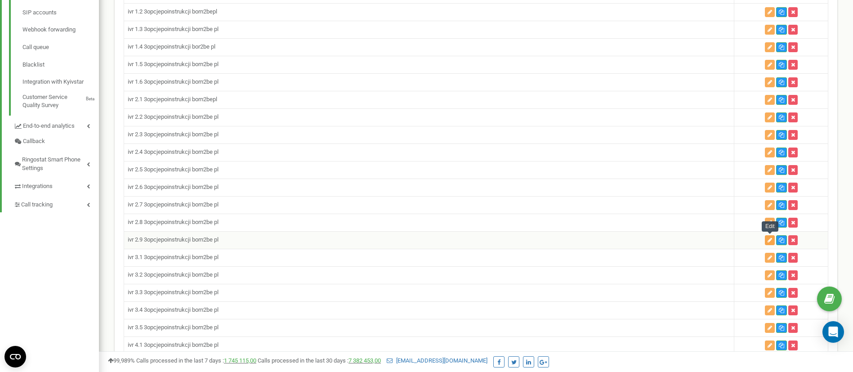
click at [769, 239] on icon "button" at bounding box center [770, 239] width 4 height 5
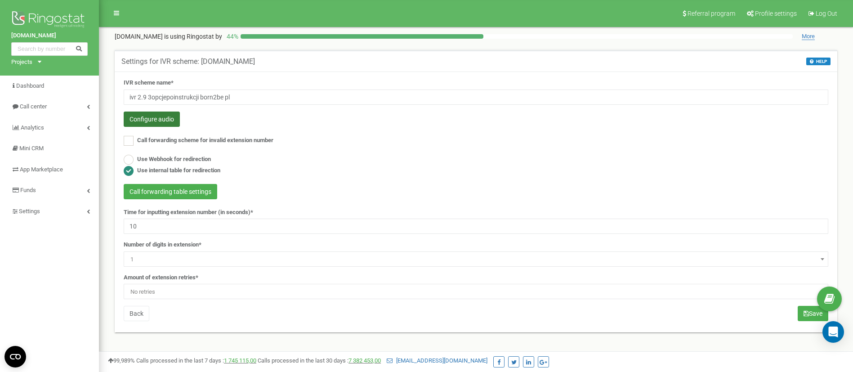
click at [155, 116] on button "Configure audio" at bounding box center [152, 119] width 56 height 15
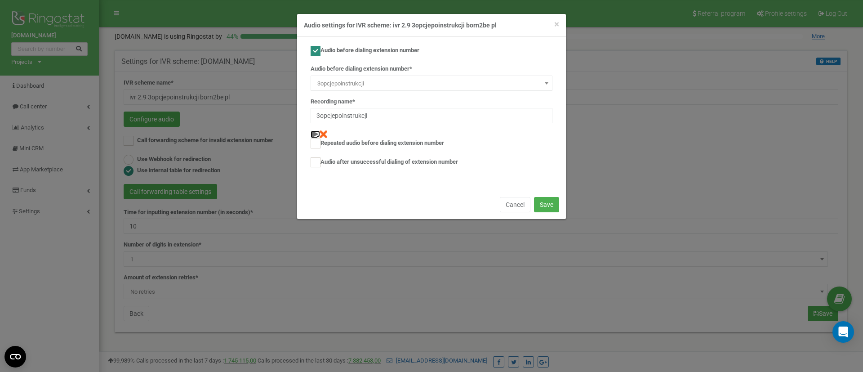
click at [315, 131] on img at bounding box center [315, 134] width 8 height 8
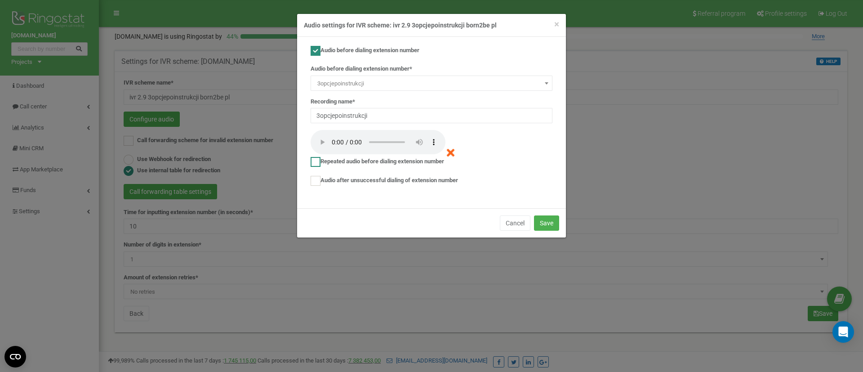
click at [318, 161] on ins at bounding box center [316, 162] width 10 height 10
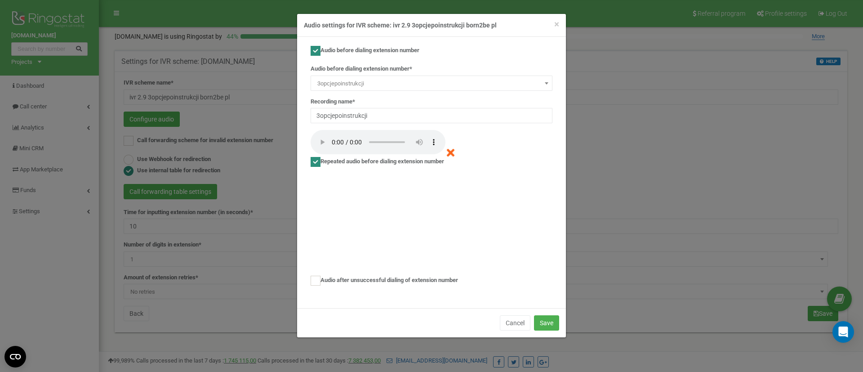
checkbox input "true"
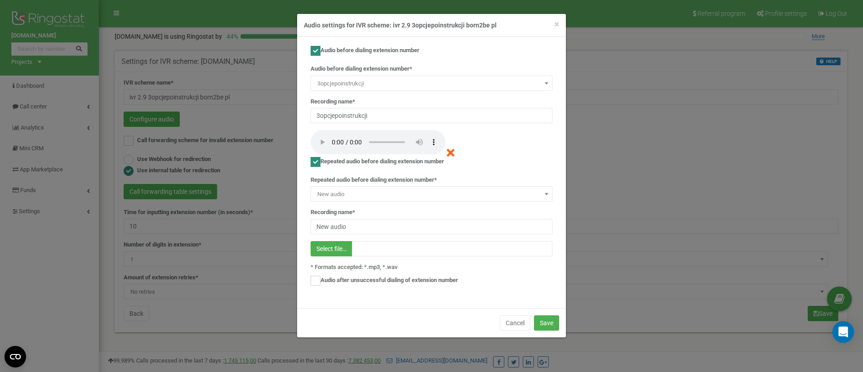
click at [376, 193] on span "New audio" at bounding box center [432, 194] width 236 height 13
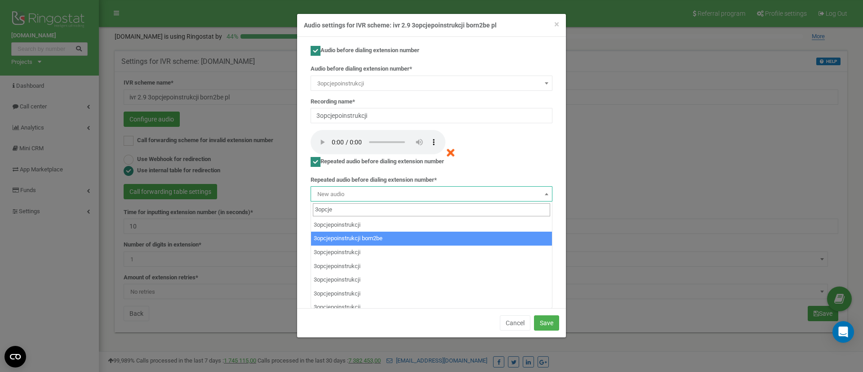
type input "3opcje"
select select "7319"
type input "3opcjepoinstrukcji born2be"
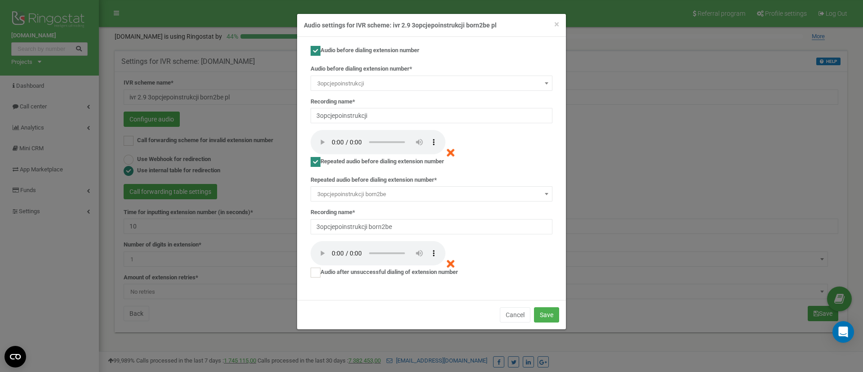
click at [317, 53] on ins at bounding box center [316, 51] width 10 height 10
checkbox input "false"
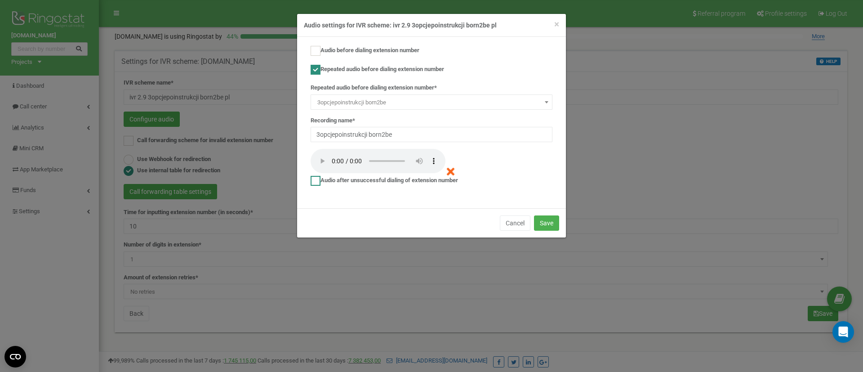
click at [323, 180] on label "Audio after unsuccessful dialing of extension number" at bounding box center [384, 181] width 147 height 10
checkbox input "true"
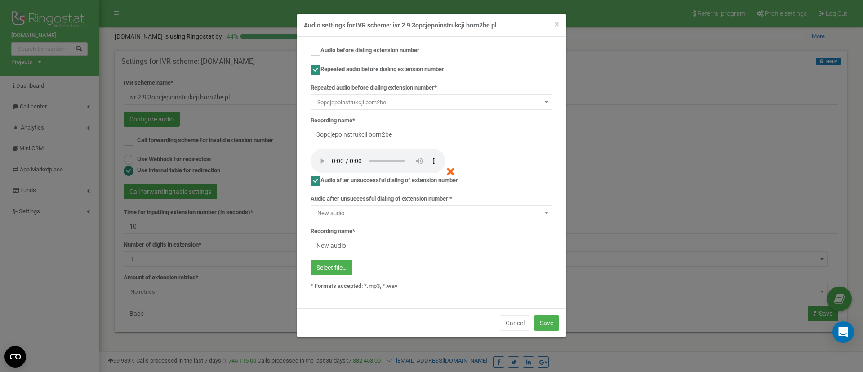
click at [348, 213] on span "New audio" at bounding box center [432, 213] width 236 height 13
click at [360, 241] on input "New audio" at bounding box center [432, 245] width 242 height 15
type input "BrakwyboruwIVRPL"
click at [341, 275] on span "Select file…" at bounding box center [332, 267] width 42 height 15
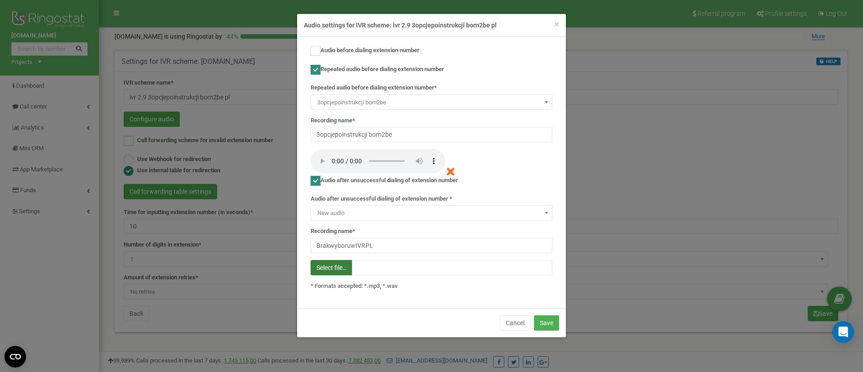
type input "C:\fakepath\brakwyboruwIVR.mp3"
type input "brakwyboruwIVR.mp3"
click at [547, 324] on button "Save" at bounding box center [546, 322] width 25 height 15
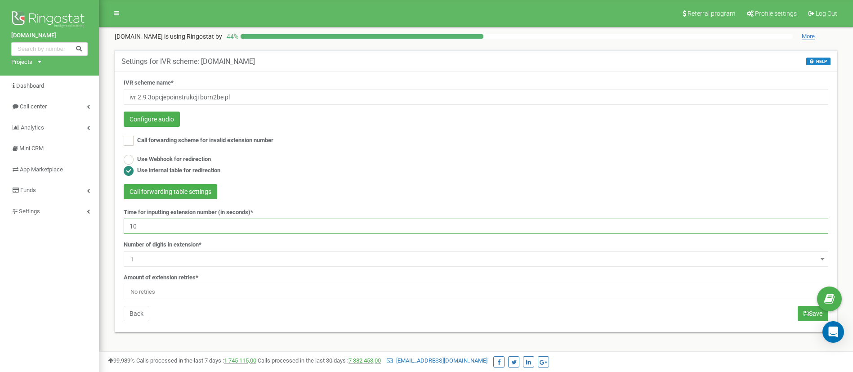
click at [192, 227] on input "10" at bounding box center [476, 226] width 705 height 15
type input "1"
type input "180"
click at [178, 295] on span "No retries" at bounding box center [476, 292] width 698 height 13
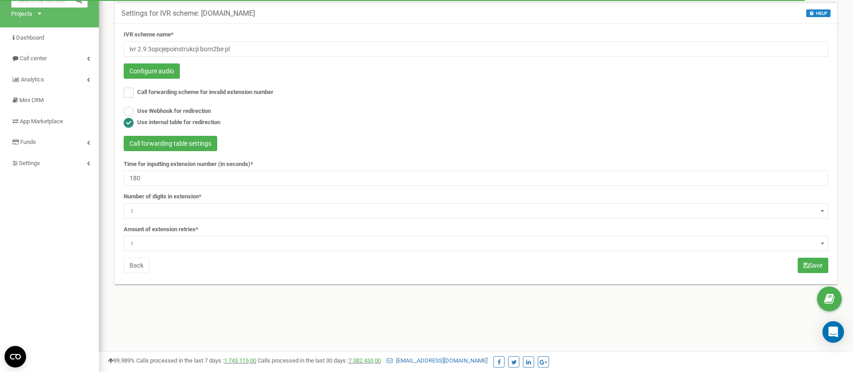
scroll to position [67, 0]
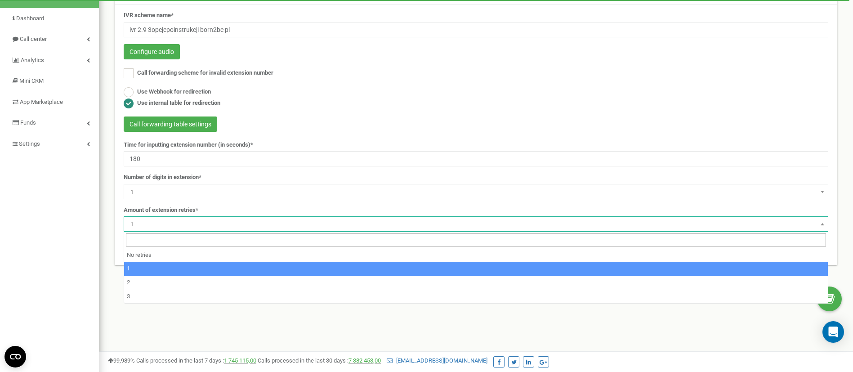
click at [178, 220] on span "1" at bounding box center [476, 224] width 698 height 13
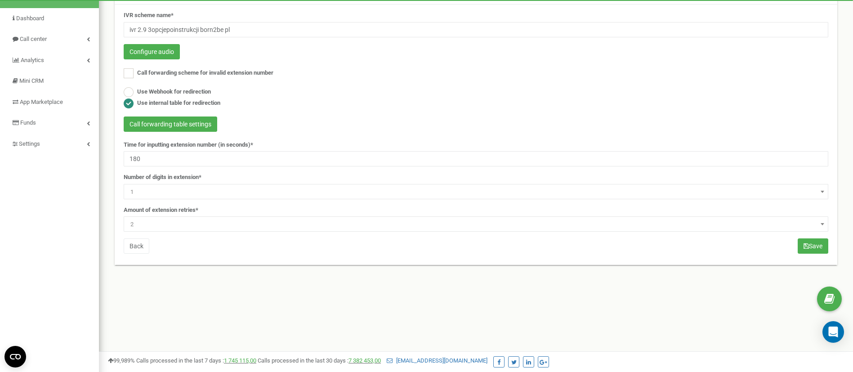
click at [226, 222] on span "2" at bounding box center [476, 224] width 698 height 13
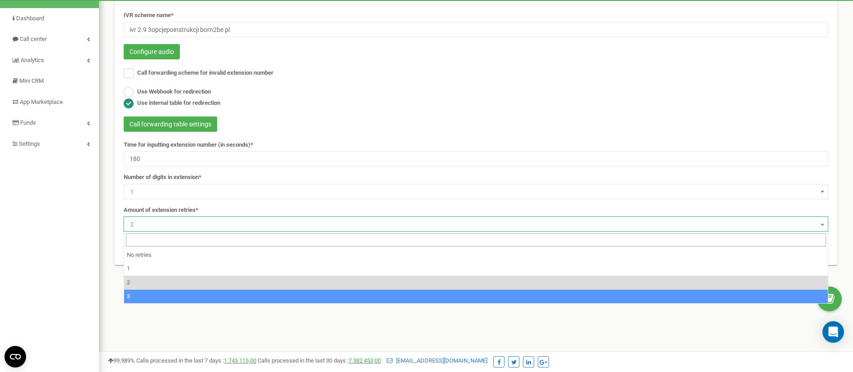
select select "4"
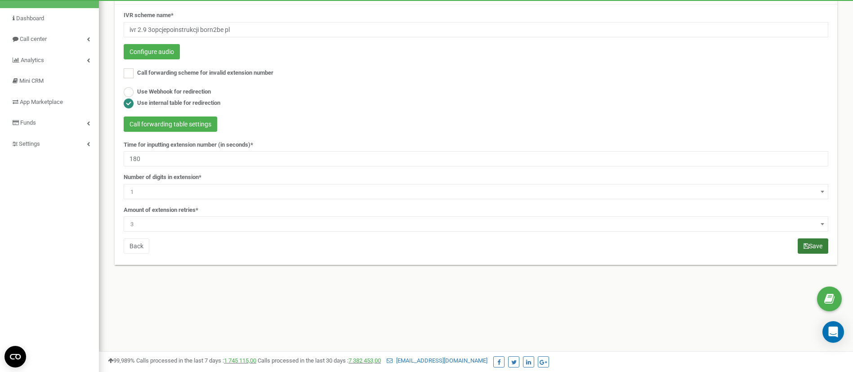
click at [813, 249] on button "Save" at bounding box center [813, 245] width 31 height 15
